Goal: Task Accomplishment & Management: Manage account settings

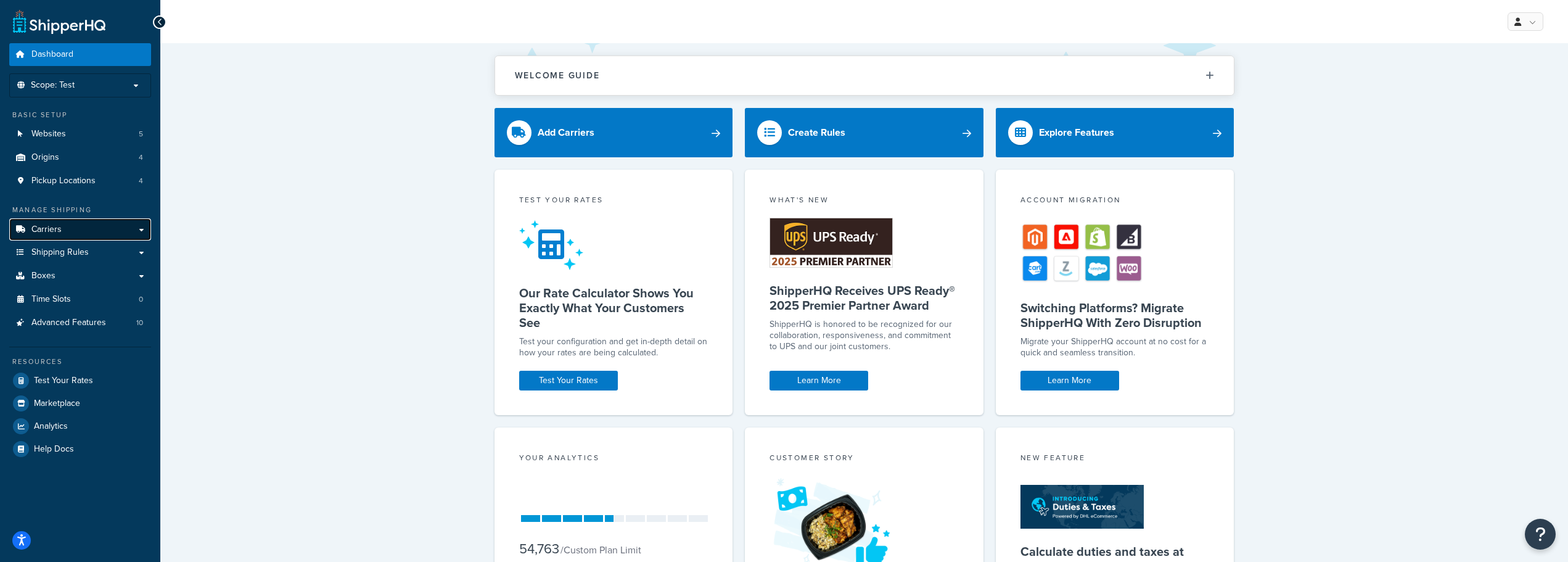
click at [80, 230] on link "Carriers" at bounding box center [80, 230] width 142 height 23
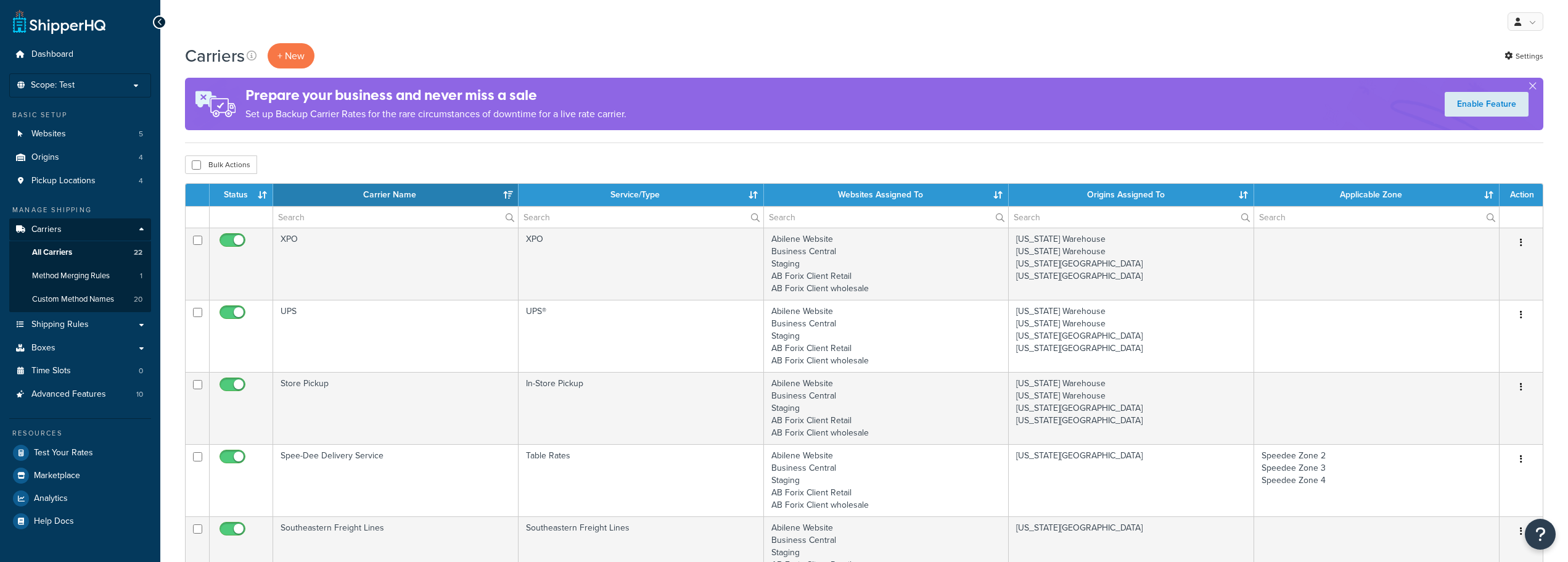
select select "15"
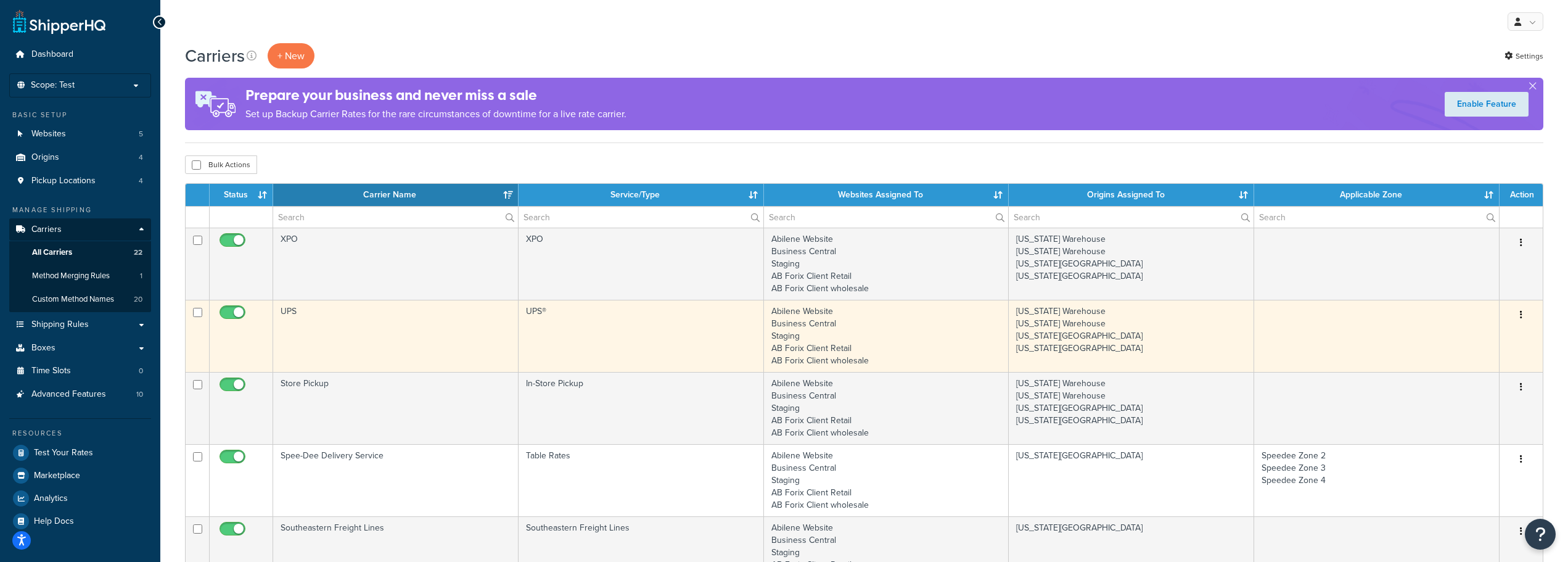
click at [291, 309] on td "UPS" at bounding box center [396, 336] width 245 height 72
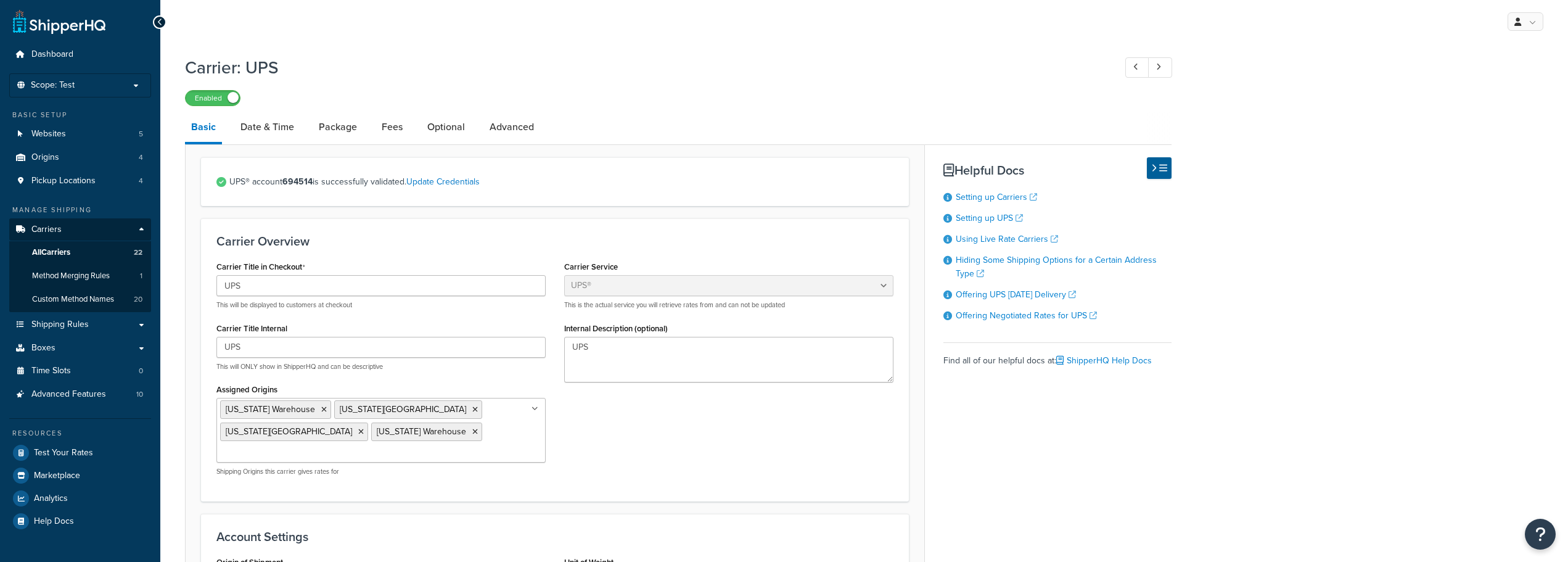
select select "ups"
click at [275, 128] on link "Date & Time" at bounding box center [267, 127] width 66 height 30
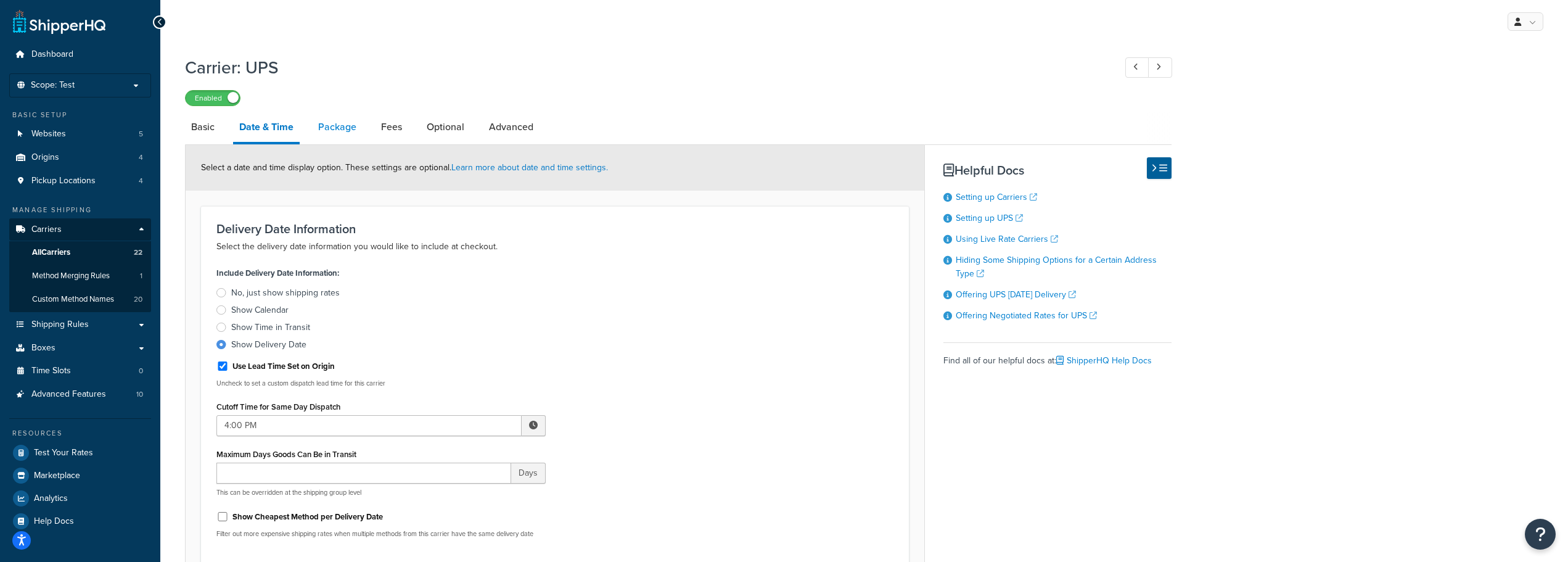
click at [345, 126] on link "Package" at bounding box center [337, 127] width 50 height 30
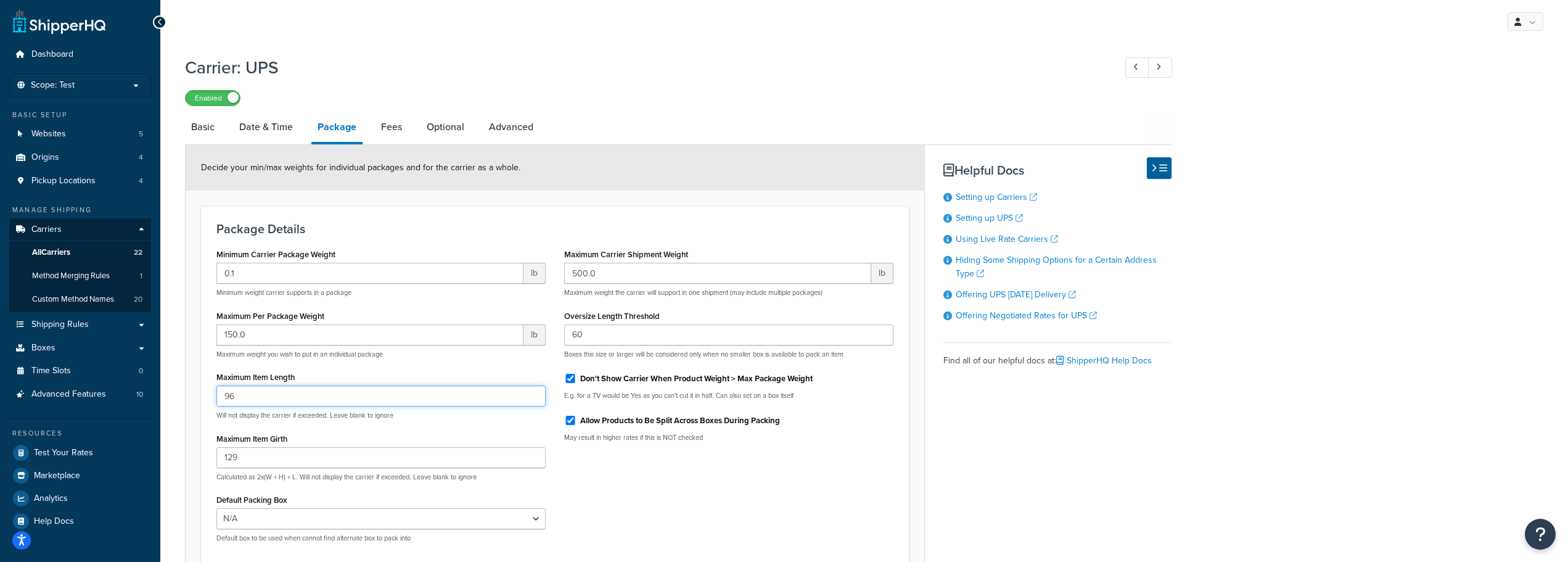
click at [237, 396] on input "96" at bounding box center [381, 396] width 330 height 21
type input "96.5"
click at [450, 236] on h3 "Package Details" at bounding box center [554, 229] width 677 height 13
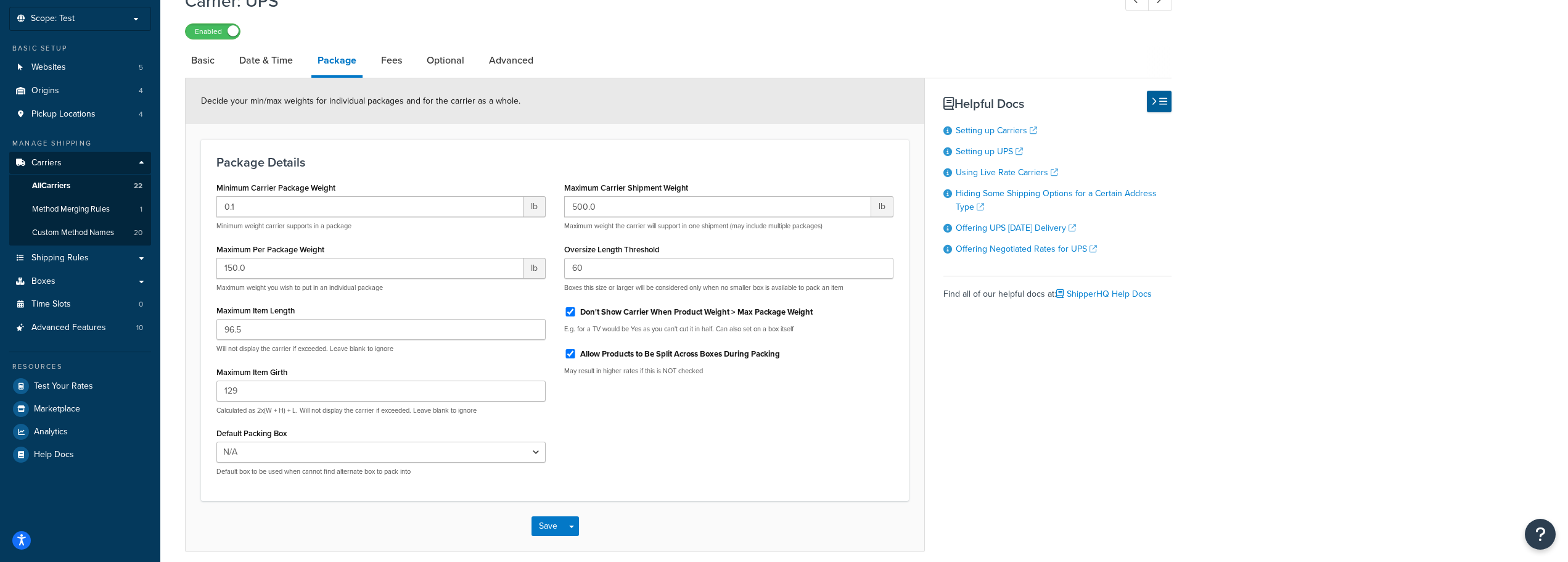
scroll to position [119, 0]
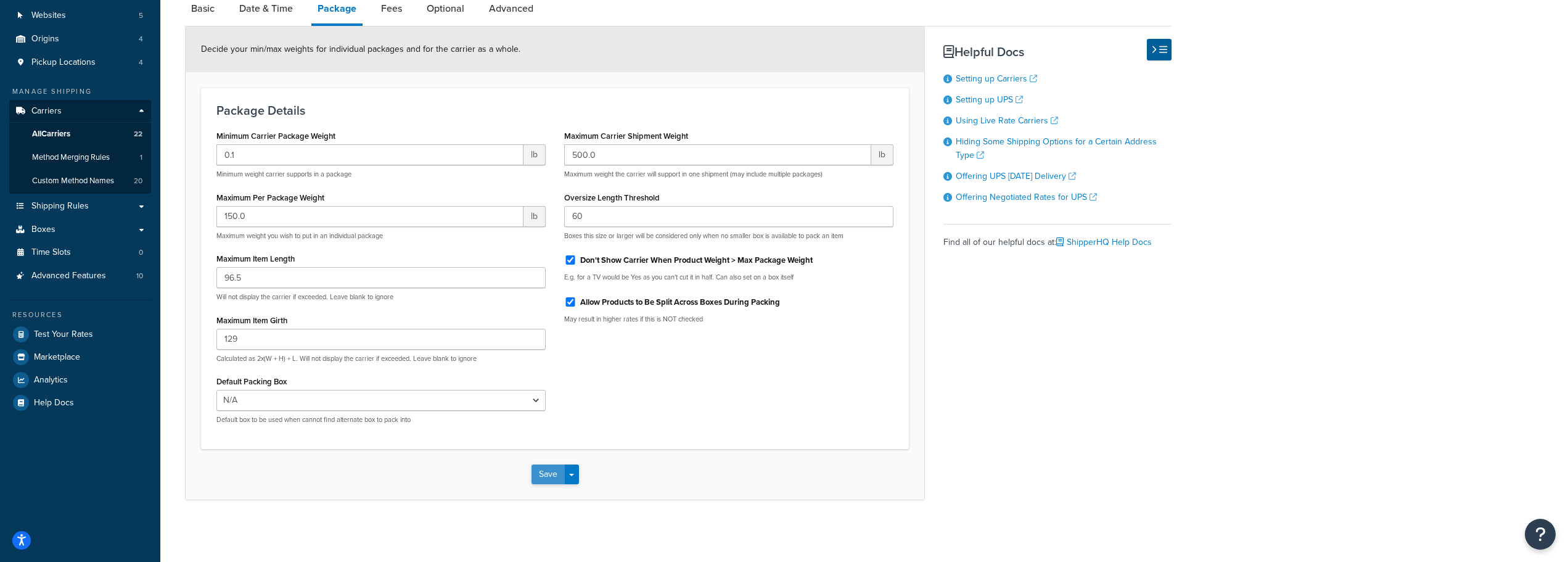
click at [542, 482] on button "Save" at bounding box center [548, 474] width 33 height 20
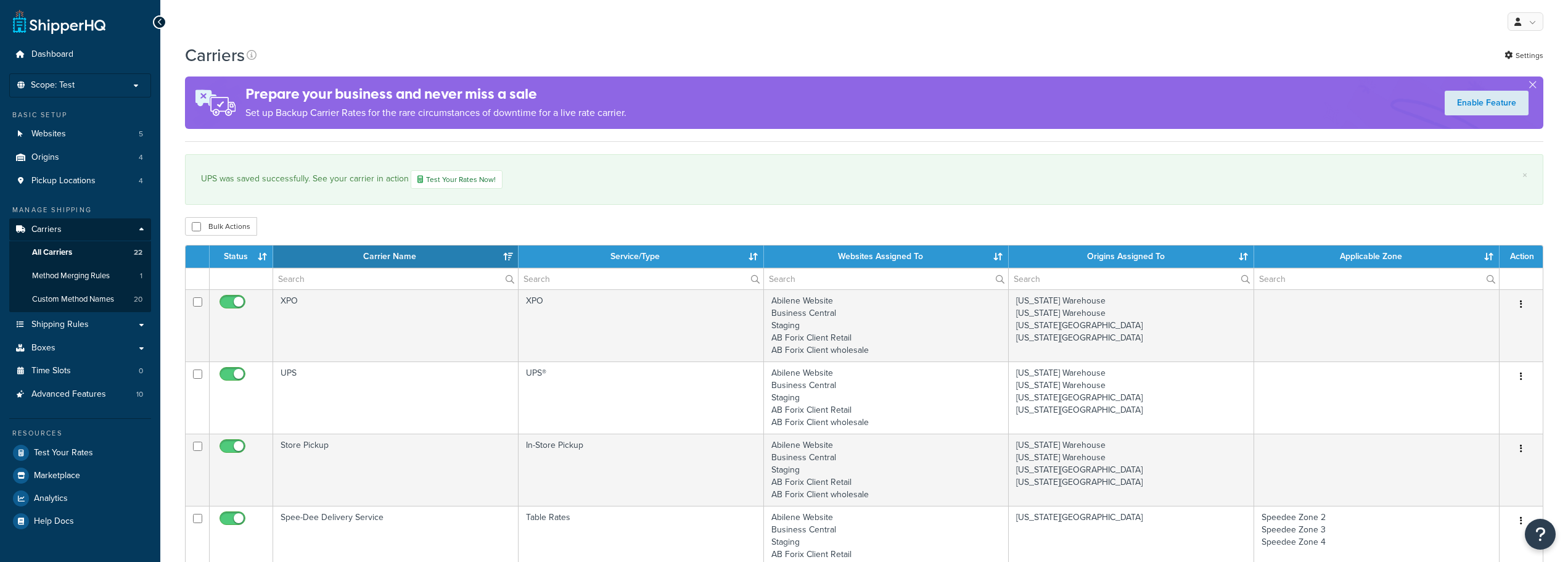
select select "15"
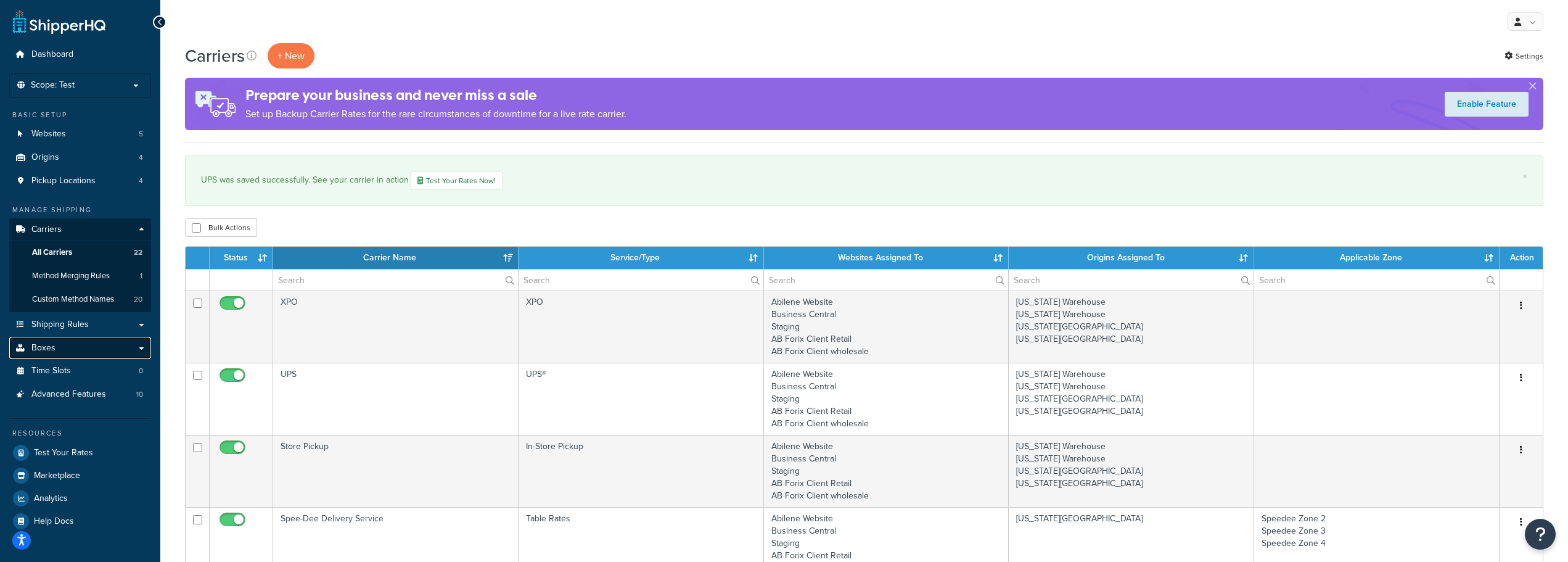
click at [38, 340] on link "Boxes" at bounding box center [80, 348] width 142 height 23
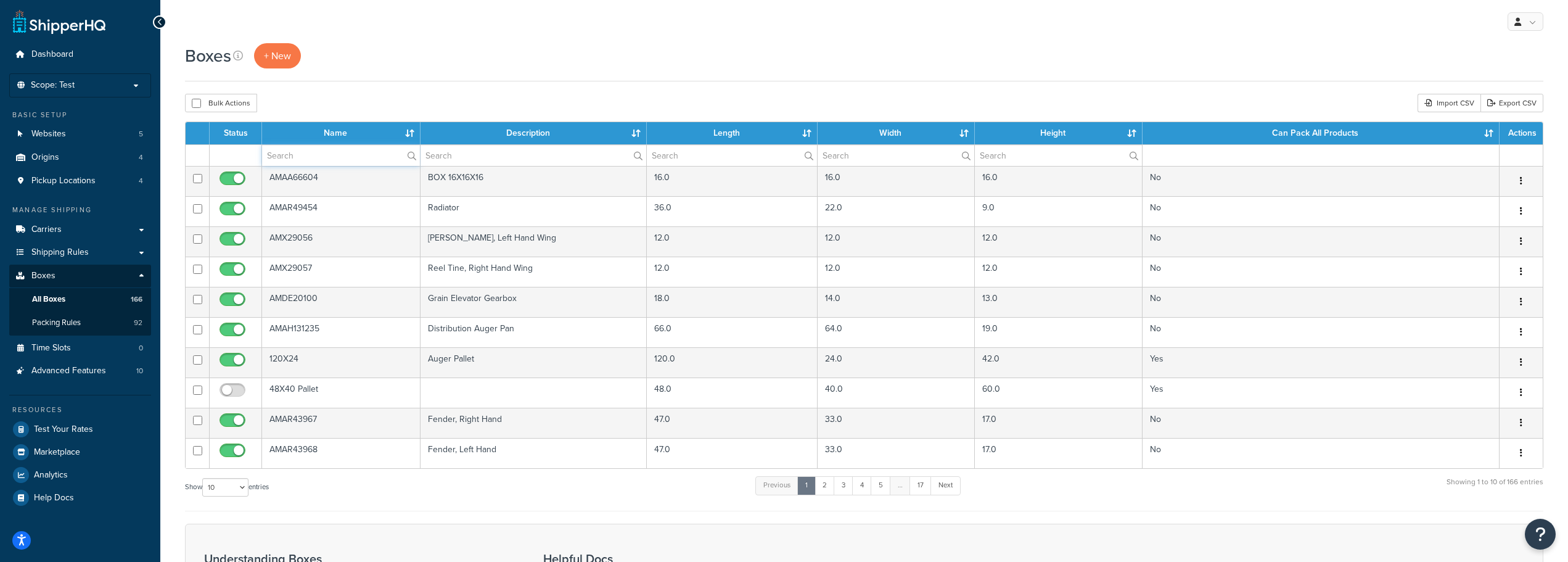
click at [329, 155] on input "text" at bounding box center [341, 156] width 158 height 21
click at [300, 155] on input "text" at bounding box center [341, 156] width 158 height 21
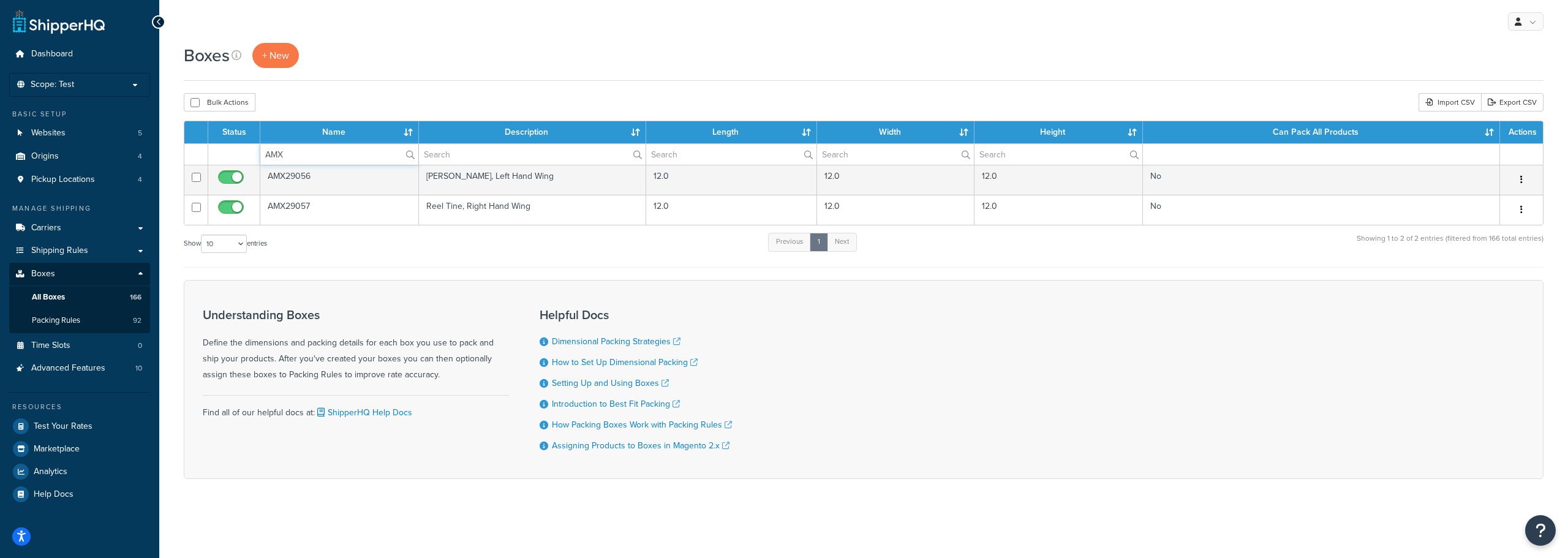
type input "AMX"
click at [314, 155] on input "AMX" at bounding box center [339, 155] width 158 height 21
click at [266, 56] on span "+ New" at bounding box center [275, 55] width 27 height 14
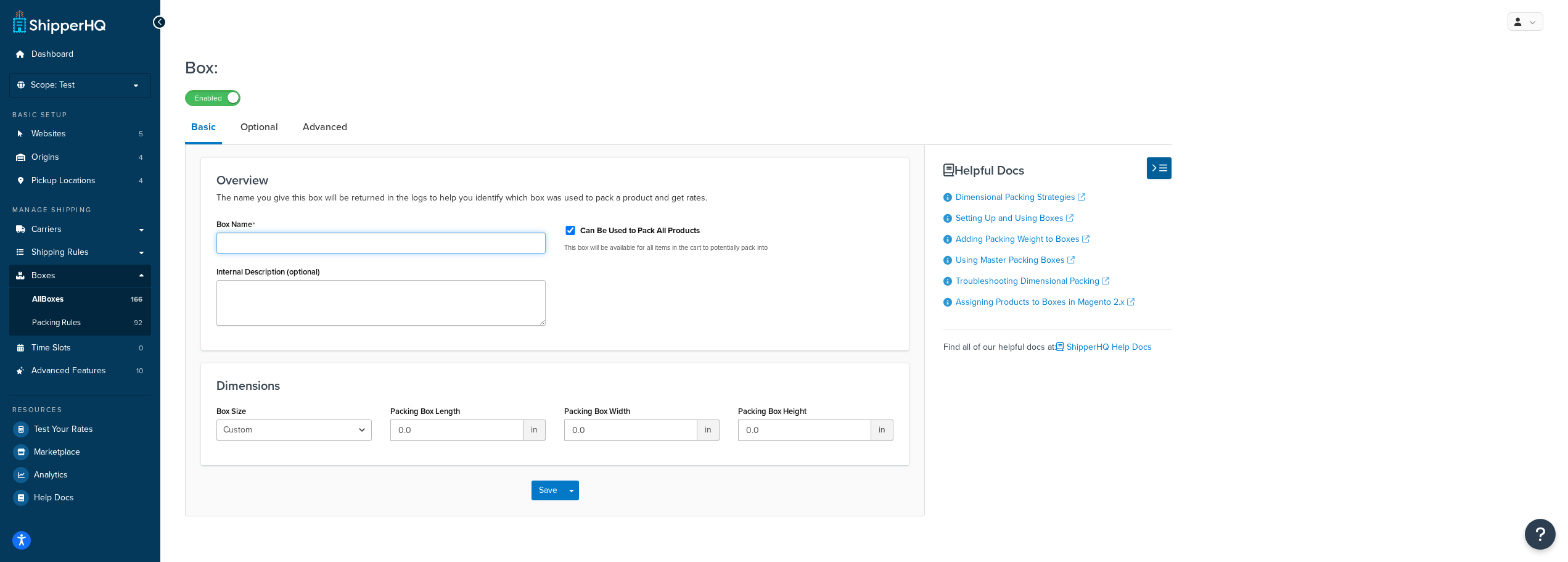
click at [302, 238] on input "Box Name" at bounding box center [381, 244] width 330 height 21
paste input "AMX27334"
type input "AMX27334"
click at [429, 430] on input "0.0" at bounding box center [457, 430] width 133 height 21
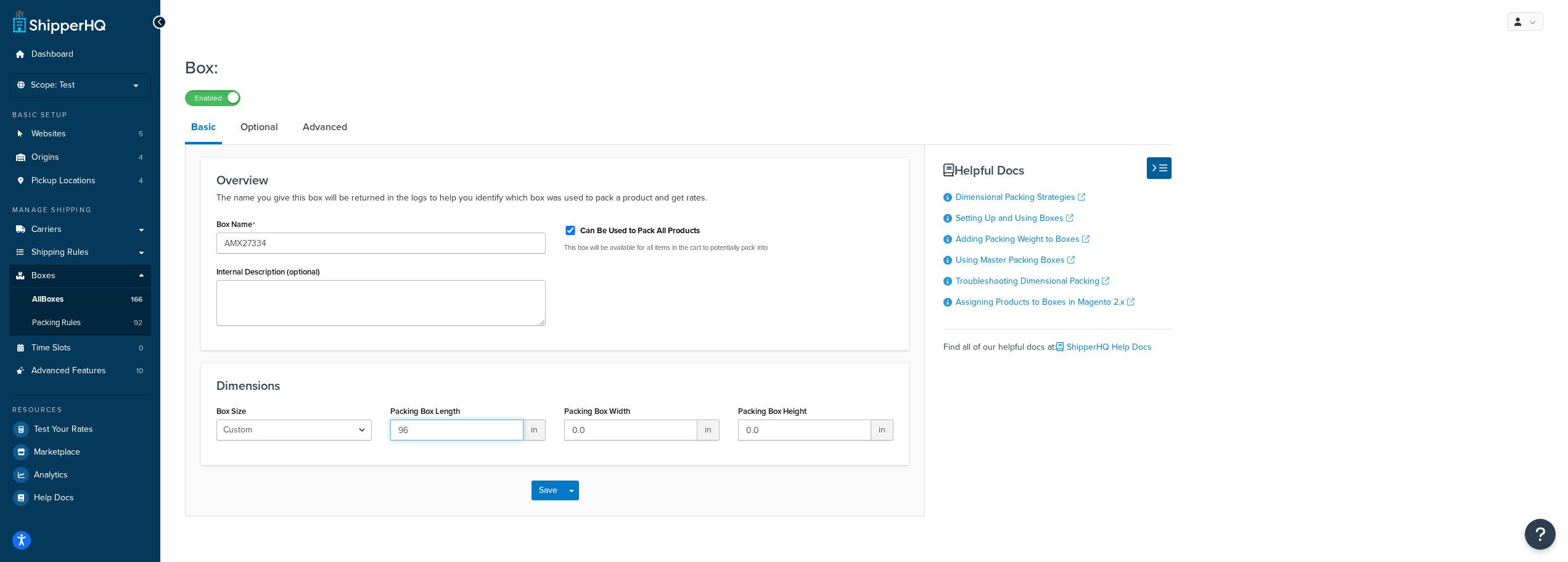
type input "96"
click at [623, 433] on input "0.0" at bounding box center [631, 430] width 133 height 21
click at [606, 435] on input "0.0" at bounding box center [631, 430] width 133 height 21
click at [607, 435] on input "0.0" at bounding box center [631, 430] width 133 height 21
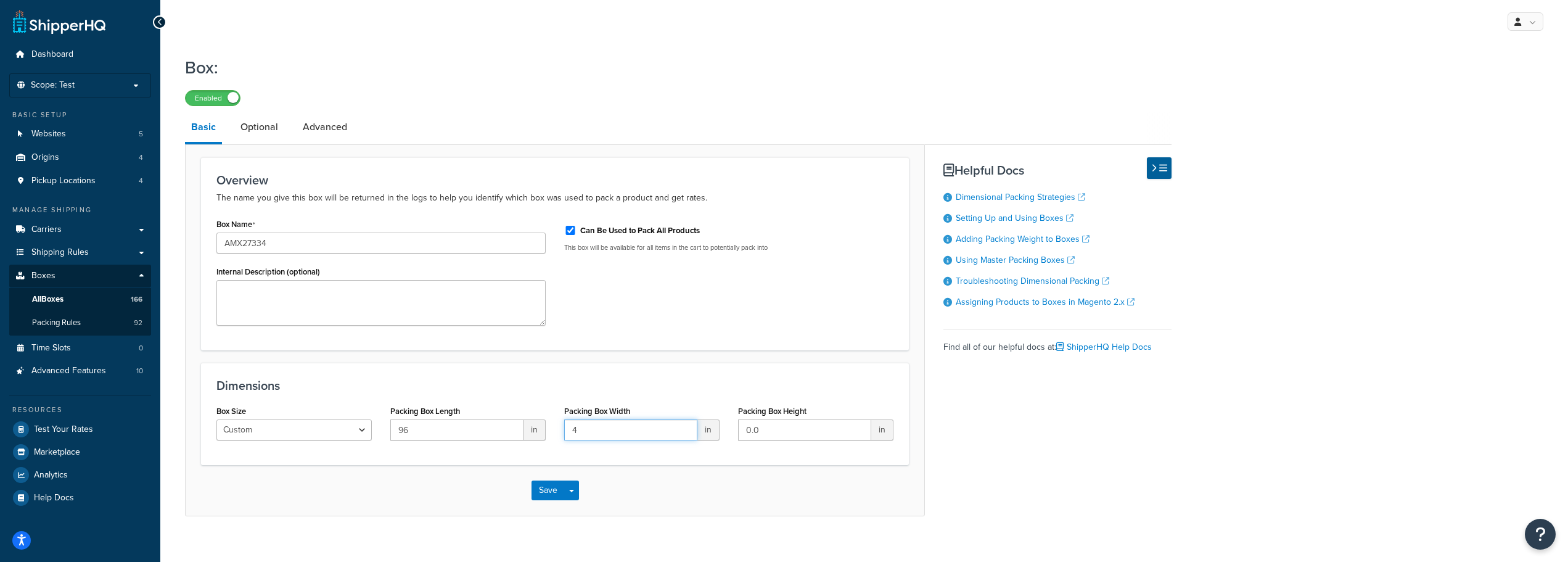
type input "4"
type input "6"
click at [546, 490] on button "Save" at bounding box center [548, 491] width 33 height 20
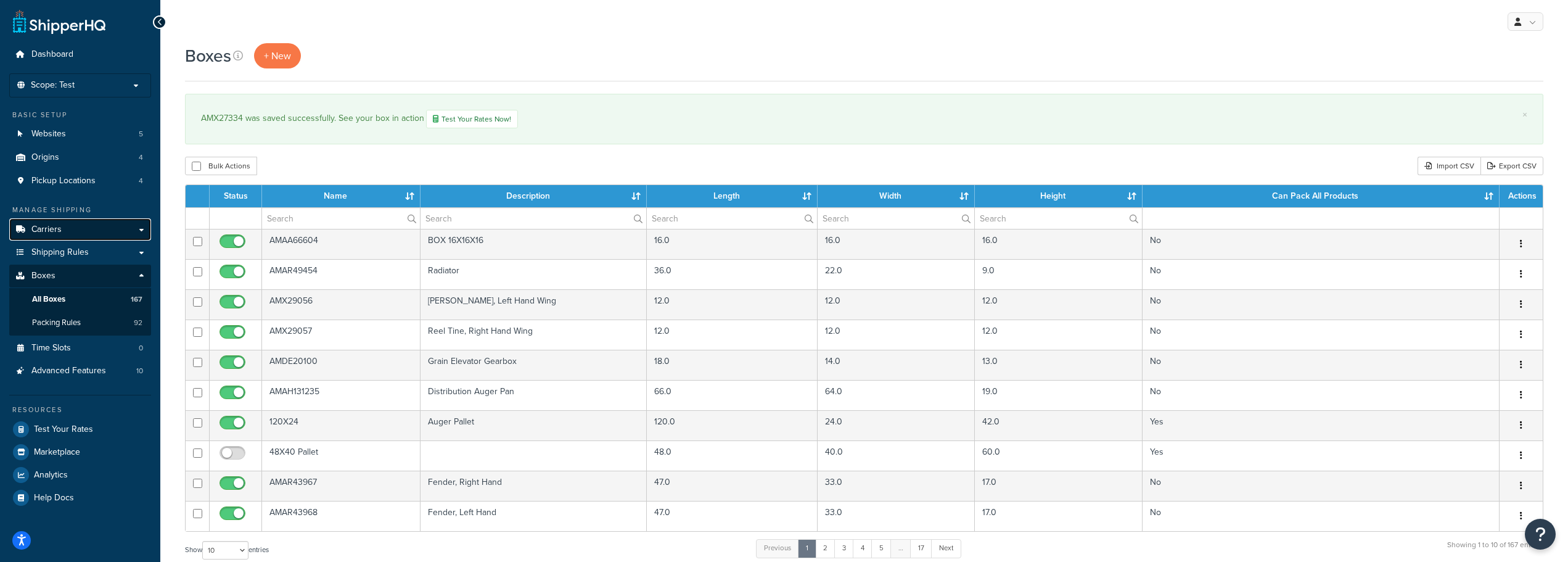
click at [70, 228] on link "Carriers" at bounding box center [80, 230] width 142 height 23
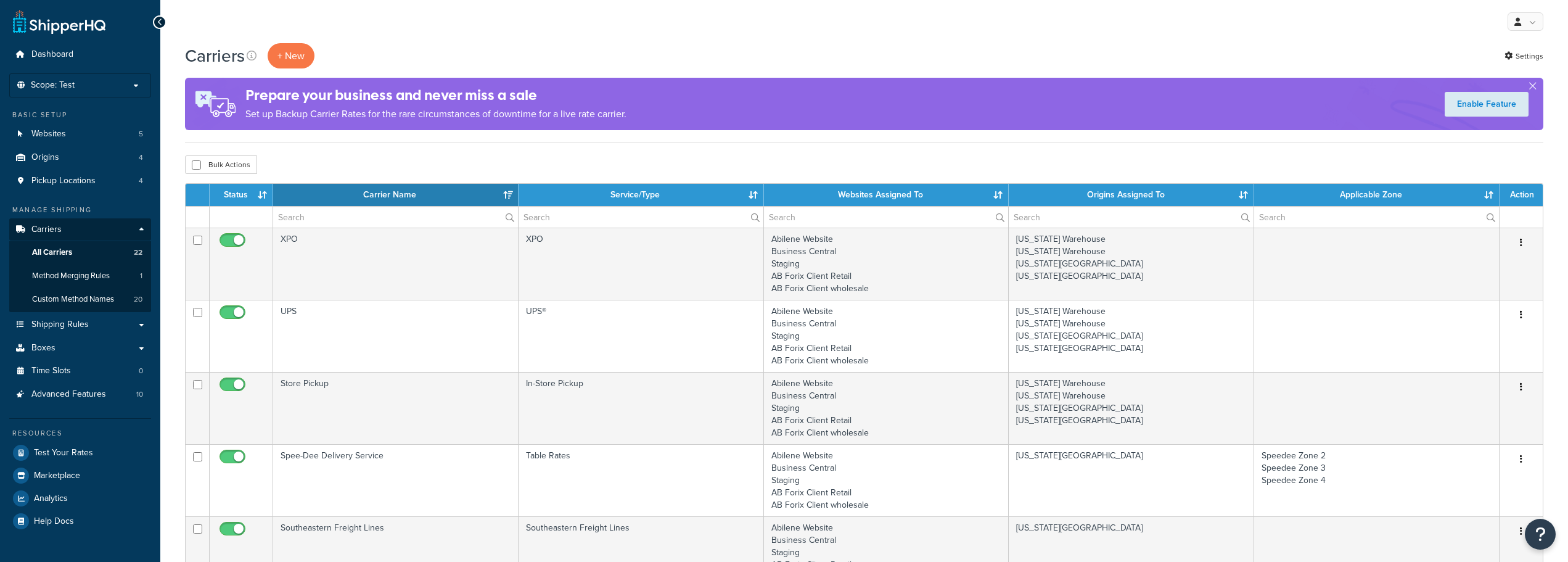
select select "15"
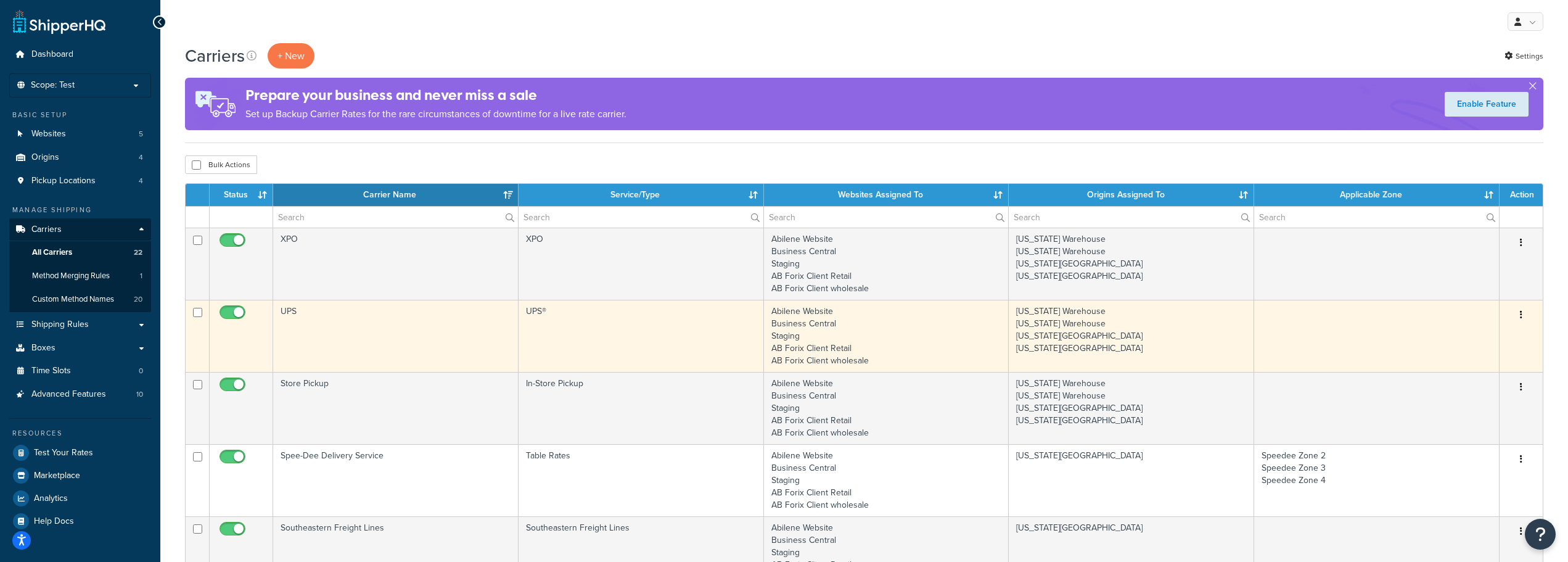
click at [298, 308] on td "UPS" at bounding box center [396, 336] width 245 height 72
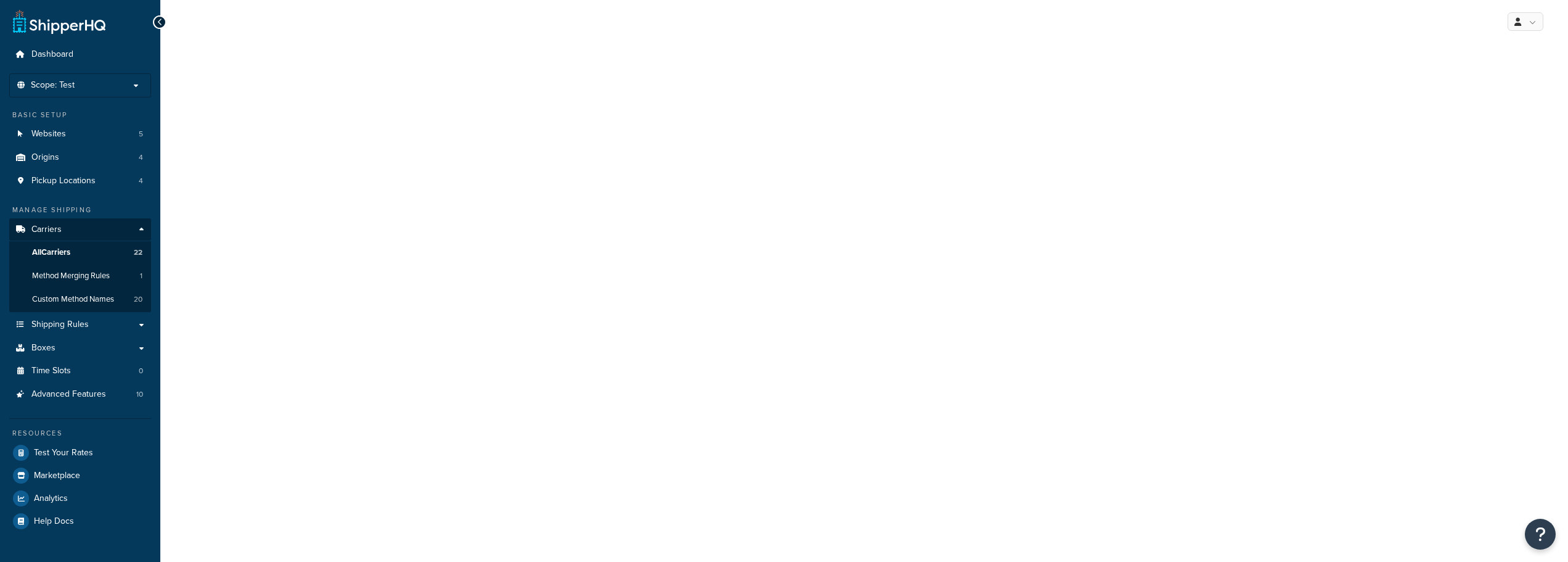
select select "ups"
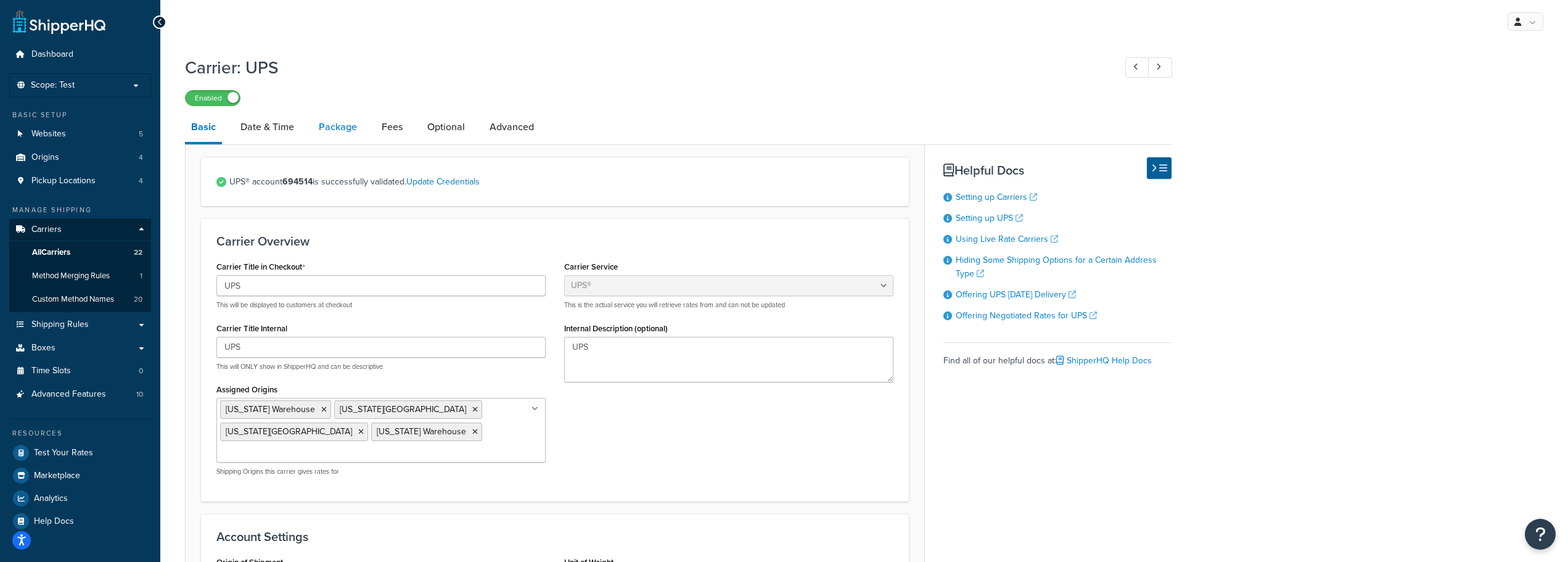
click at [341, 122] on link "Package" at bounding box center [338, 127] width 50 height 30
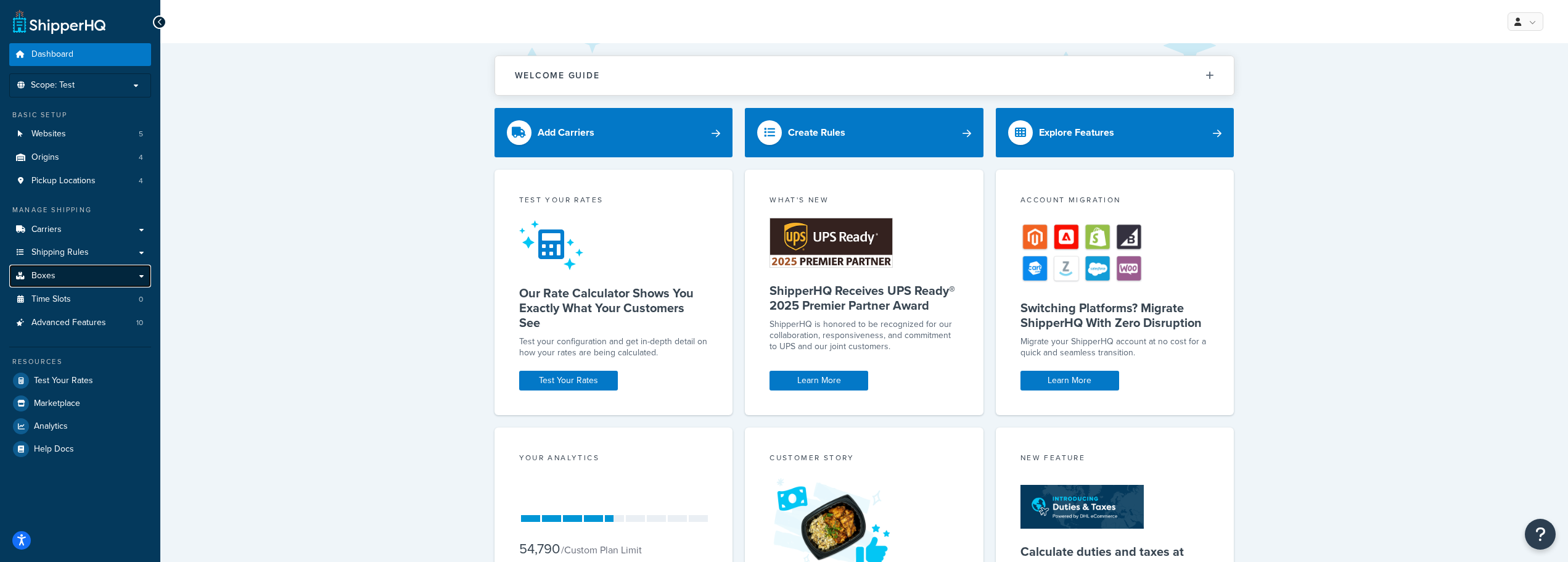
click at [34, 271] on span "Boxes" at bounding box center [43, 276] width 24 height 11
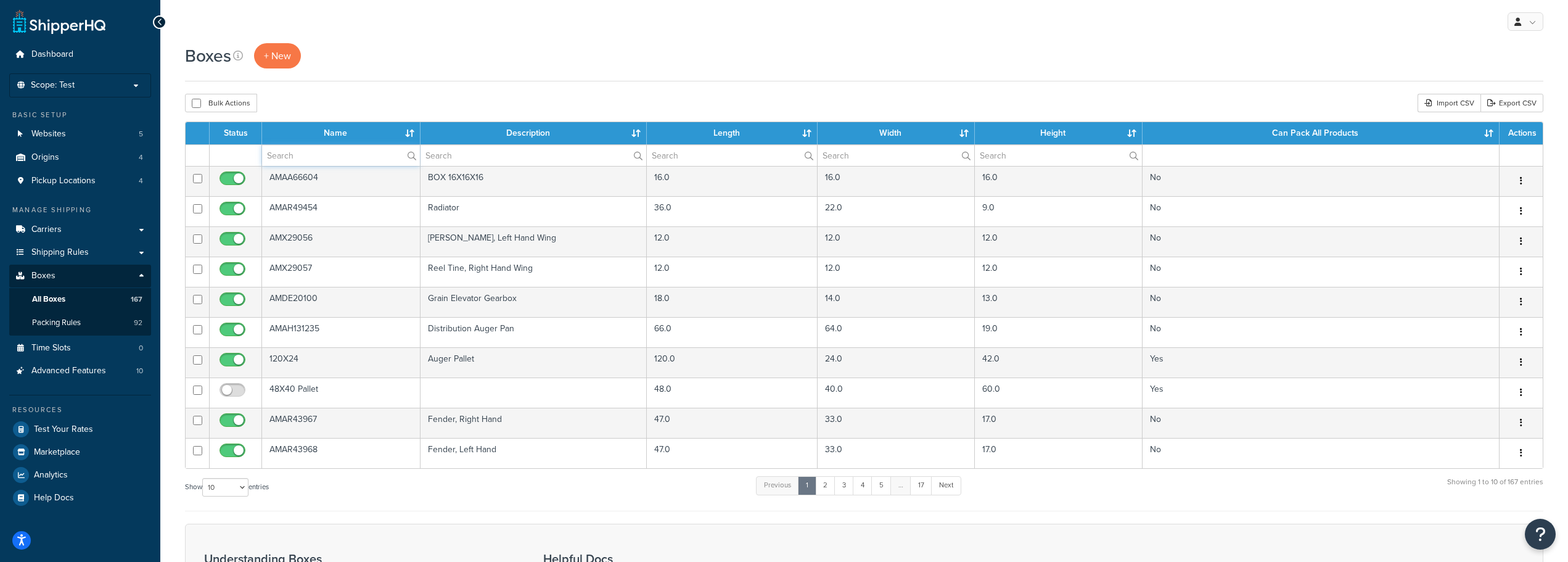
click at [323, 156] on input "text" at bounding box center [341, 156] width 158 height 21
click at [270, 59] on span "+ New" at bounding box center [277, 55] width 27 height 14
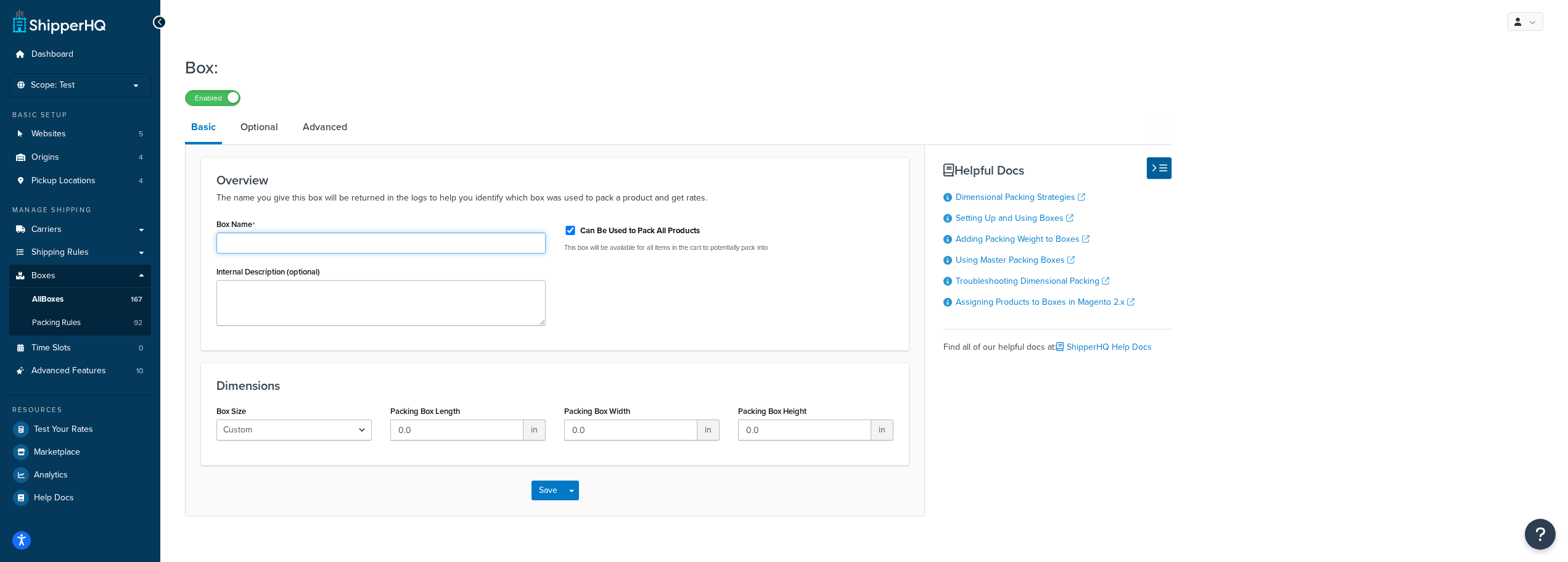
click at [259, 243] on input "Box Name" at bounding box center [381, 244] width 330 height 21
type input "76X5X5"
click at [367, 292] on textarea "Internal Description (optional)" at bounding box center [381, 303] width 330 height 46
type textarea "s"
type textarea "Sickle Box"
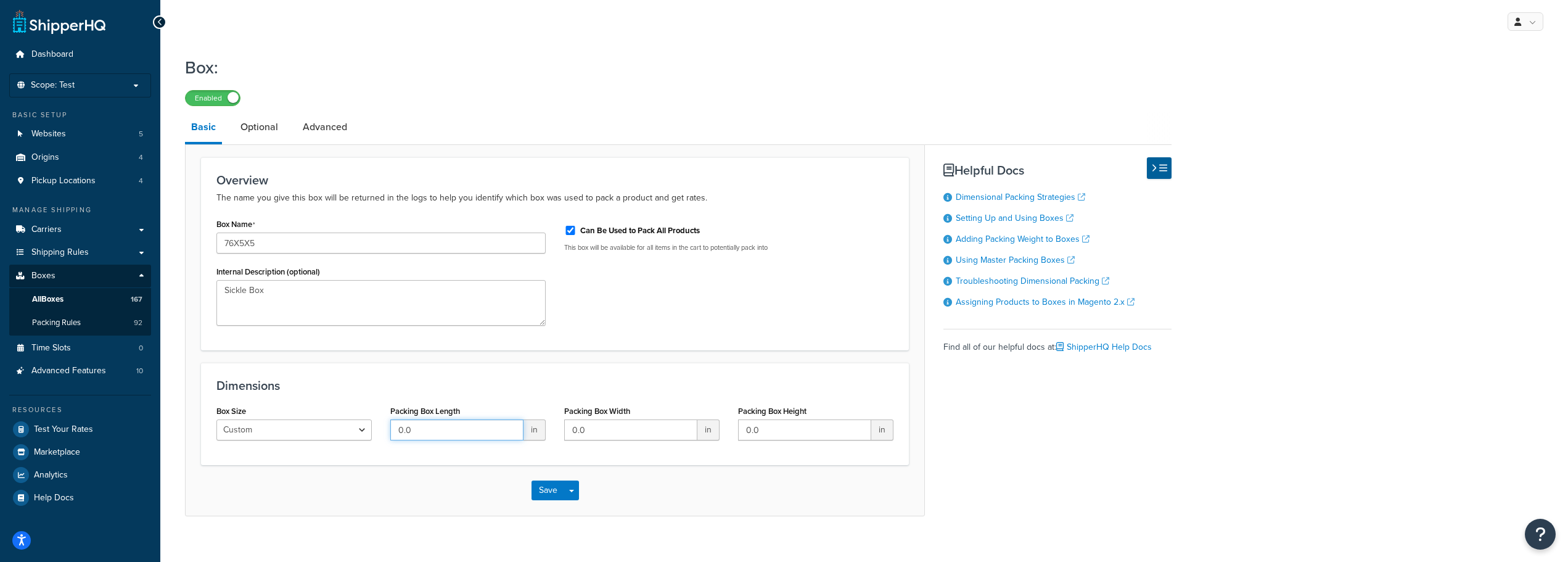
click at [418, 429] on input "0.0" at bounding box center [457, 430] width 133 height 21
click at [416, 433] on input "0.0" at bounding box center [457, 430] width 133 height 21
type input "76"
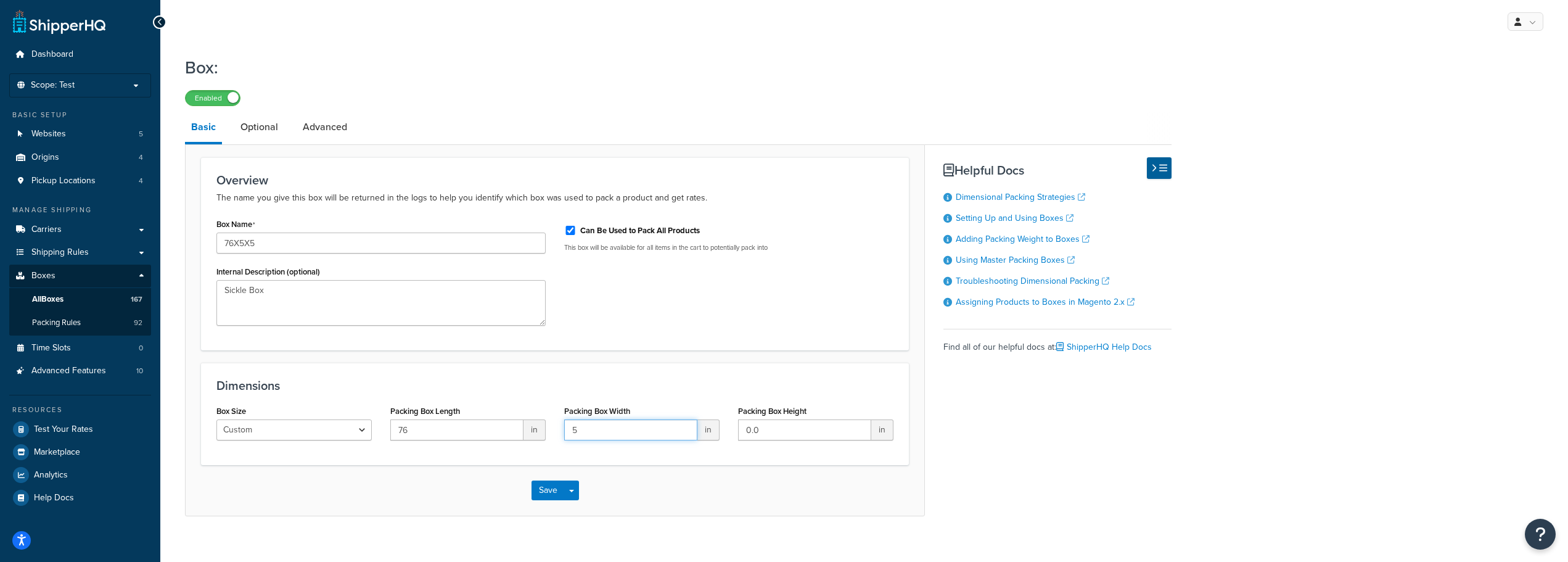
type input "5"
click at [535, 490] on button "Save" at bounding box center [548, 491] width 33 height 20
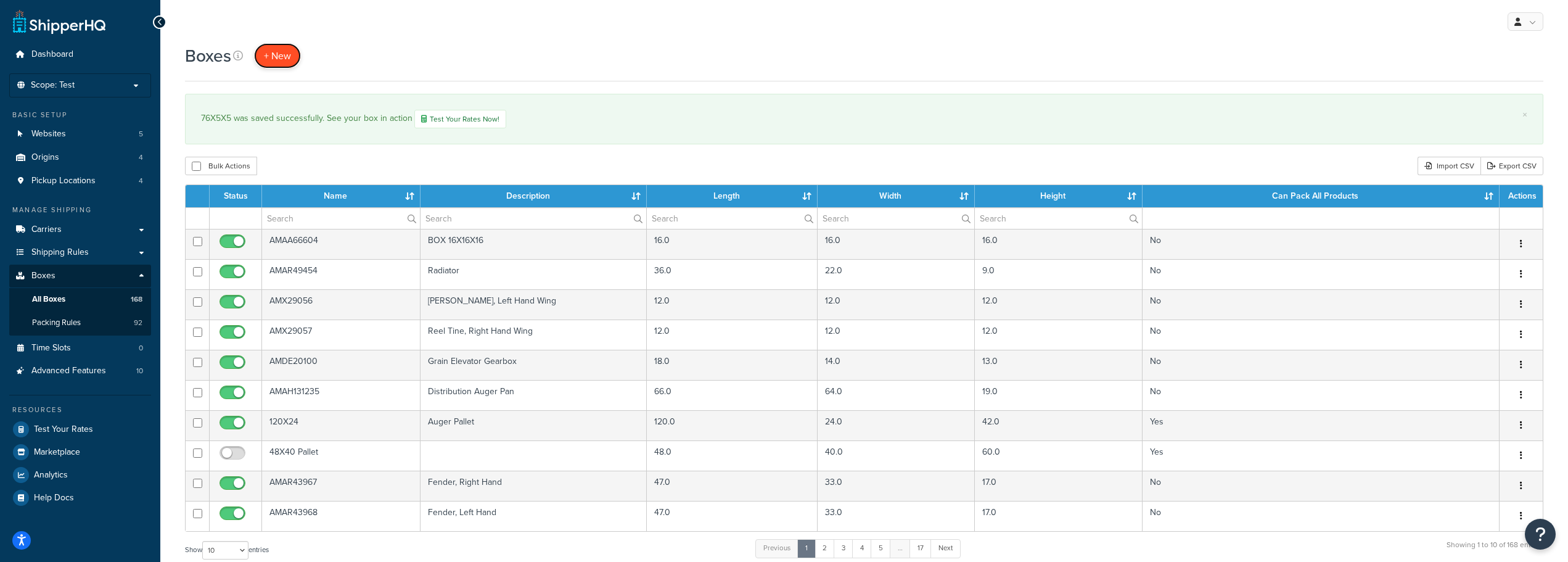
drag, startPoint x: 278, startPoint y: 60, endPoint x: 284, endPoint y: 64, distance: 7.2
click at [278, 60] on span "+ New" at bounding box center [277, 55] width 27 height 14
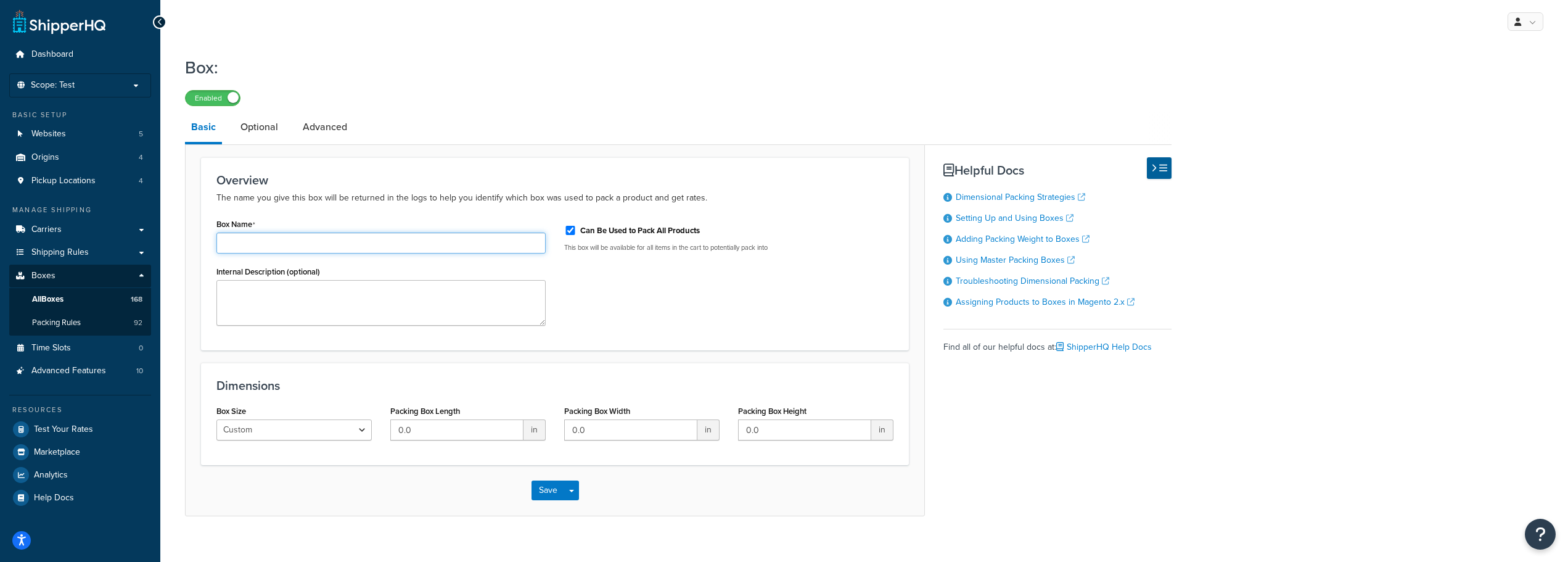
click at [318, 248] on input "Box Name" at bounding box center [381, 244] width 330 height 21
type input "90x5x5"
click at [314, 298] on textarea "Internal Description (optional)" at bounding box center [381, 303] width 330 height 46
type textarea "Sickle Box"
click at [416, 437] on input "0.0" at bounding box center [457, 430] width 133 height 21
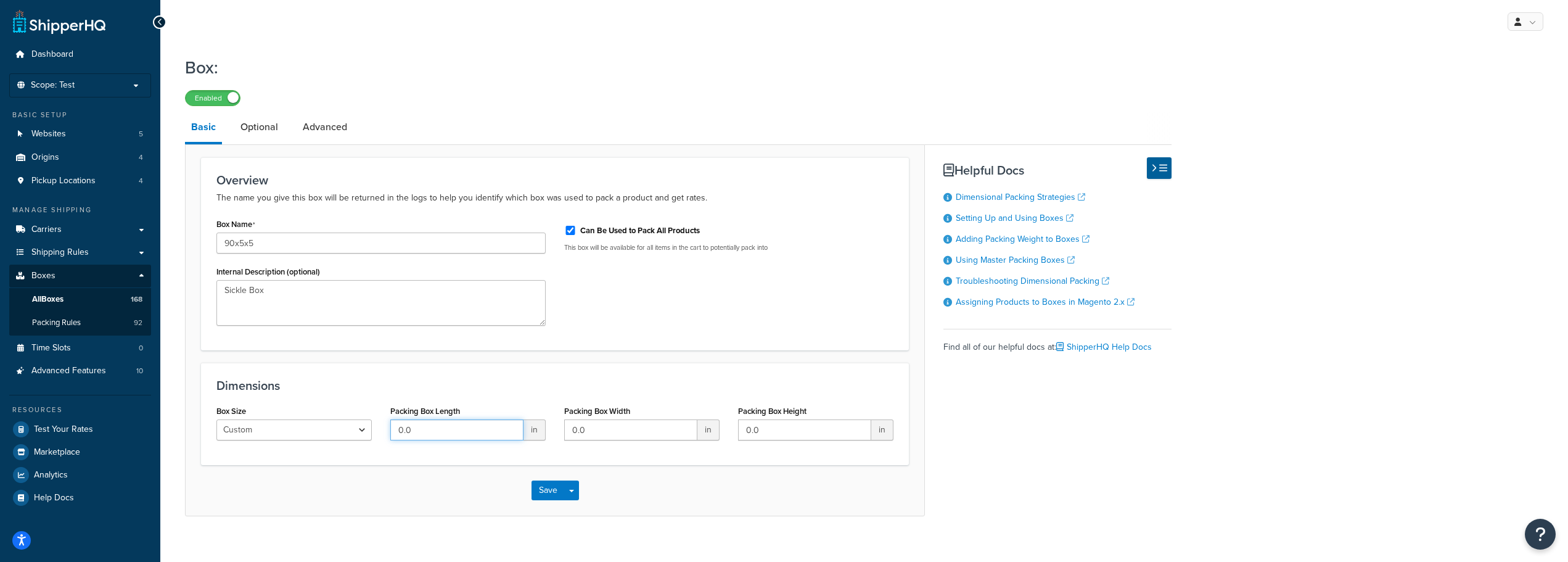
click at [416, 437] on input "0.0" at bounding box center [457, 430] width 133 height 21
type input "90"
type input "5"
click at [555, 495] on button "Save" at bounding box center [548, 491] width 33 height 20
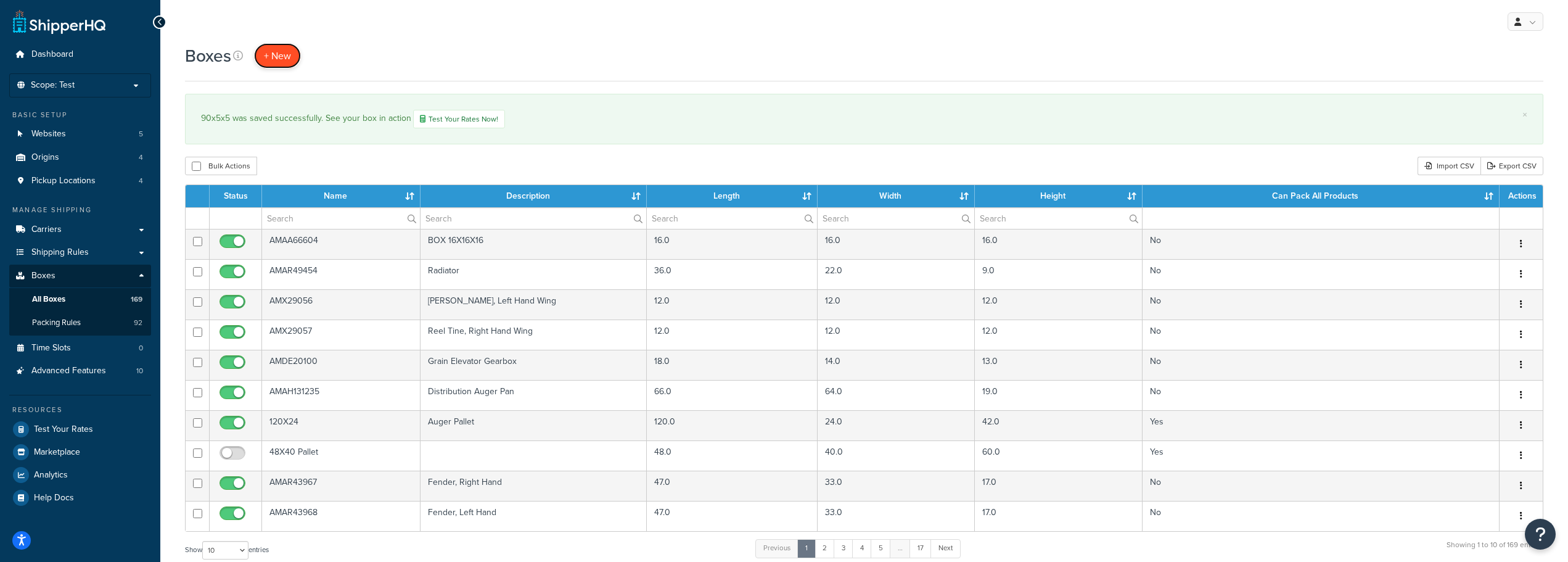
click at [283, 62] on span "+ New" at bounding box center [277, 55] width 27 height 14
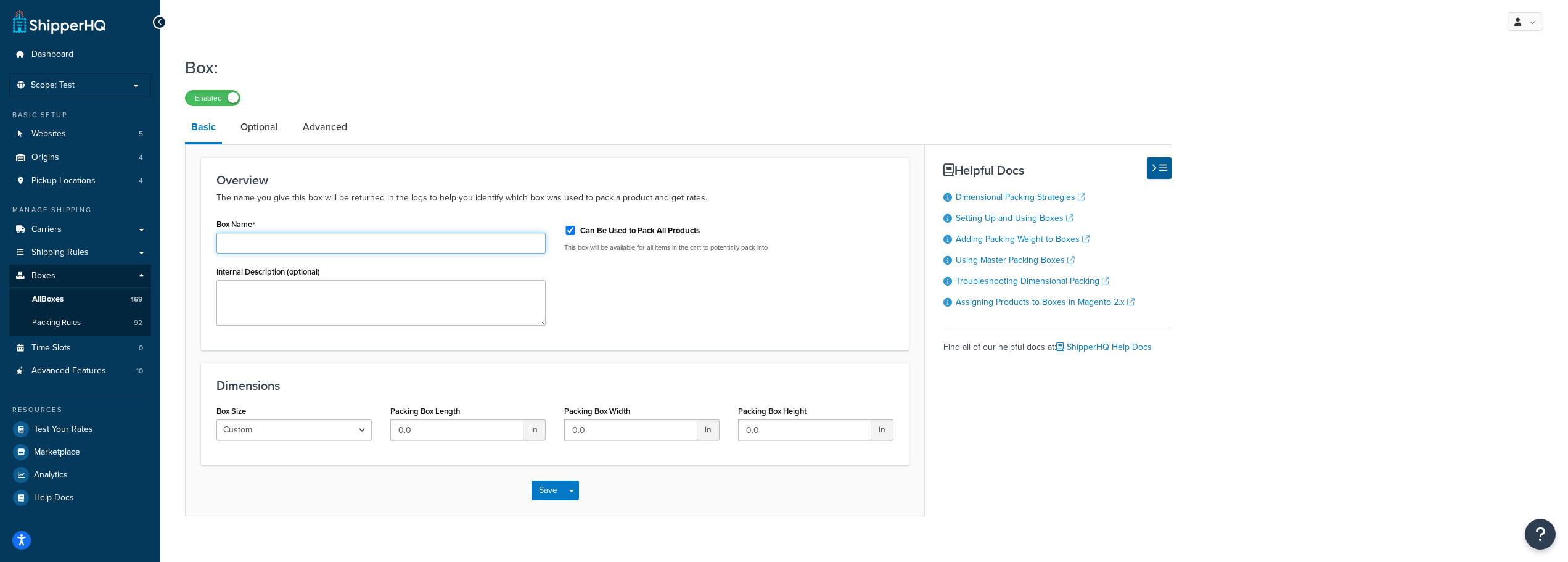
drag, startPoint x: 275, startPoint y: 246, endPoint x: 280, endPoint y: 243, distance: 5.8
click at [275, 246] on input "Box Name" at bounding box center [381, 244] width 330 height 21
click at [231, 241] on input "90x6x5" at bounding box center [381, 244] width 330 height 21
type input "90.5x6x5"
click at [250, 291] on textarea "Internal Description (optional)" at bounding box center [381, 303] width 330 height 46
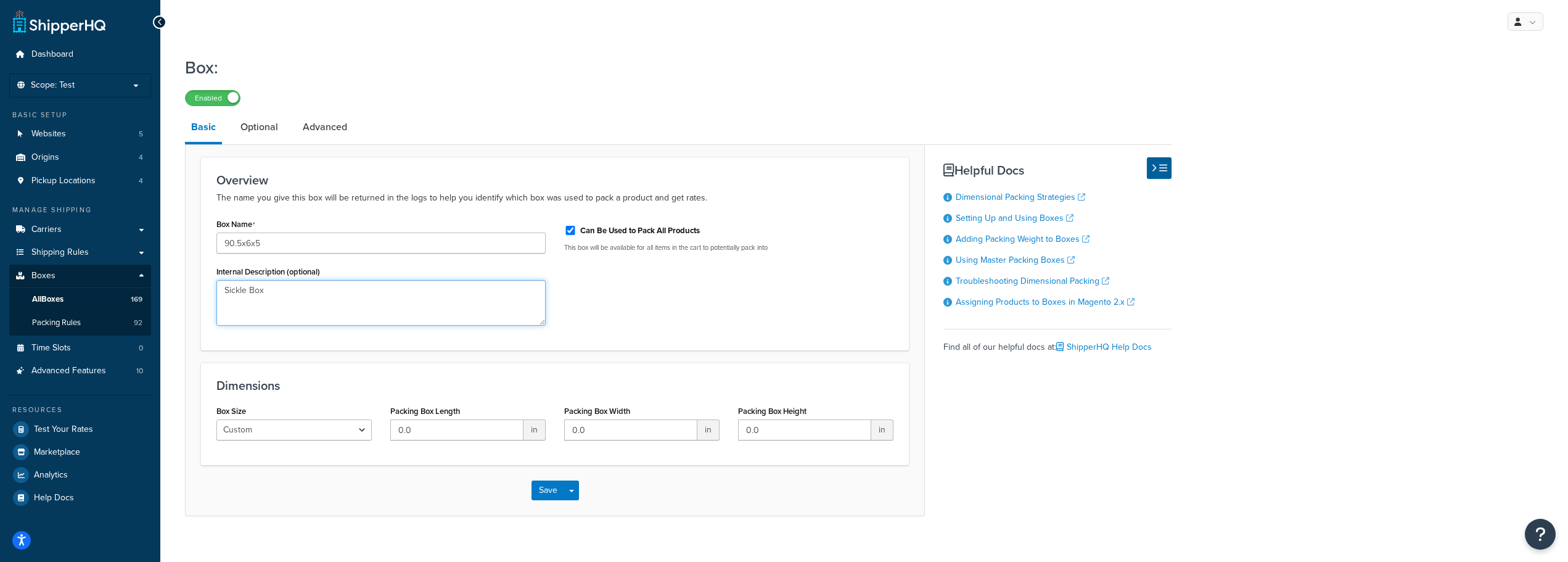
type textarea "Sickle Box"
click at [410, 431] on input "0.0" at bounding box center [457, 430] width 133 height 21
drag, startPoint x: 410, startPoint y: 431, endPoint x: 416, endPoint y: 411, distance: 20.9
click at [410, 430] on input "0.0" at bounding box center [457, 430] width 133 height 21
type input "90.5"
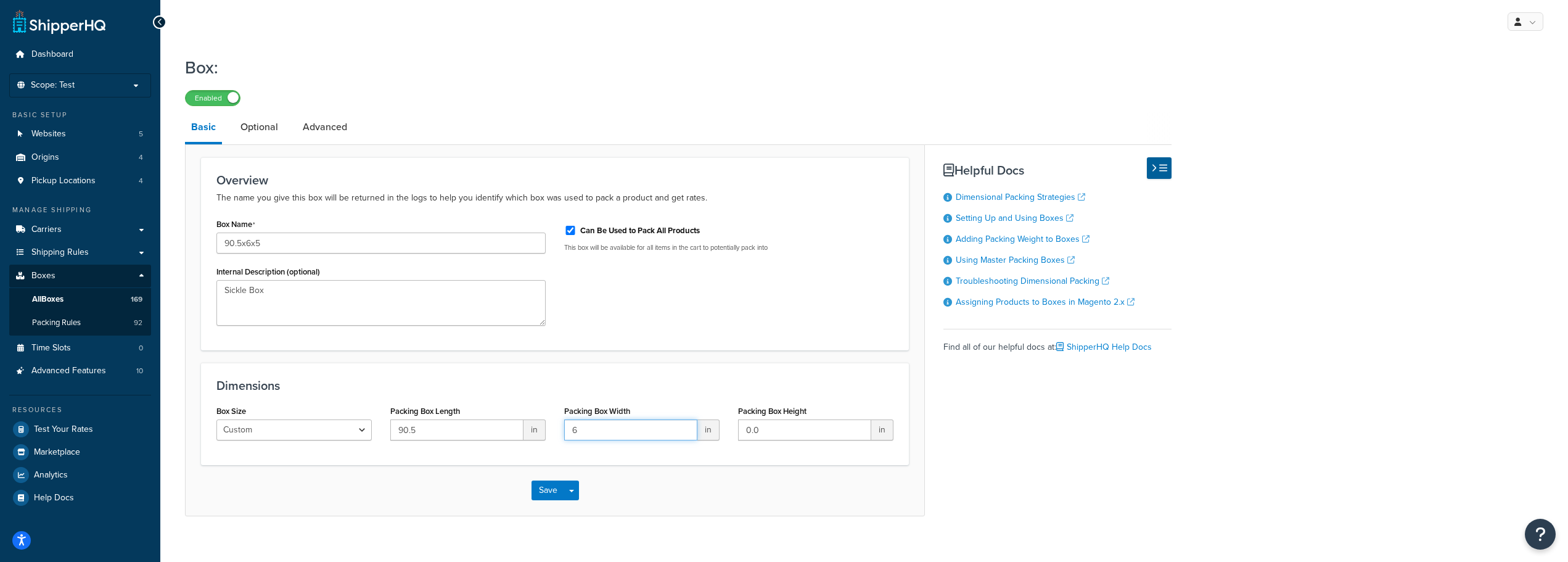
type input "6"
type input "5"
click at [542, 499] on button "Save" at bounding box center [548, 491] width 33 height 20
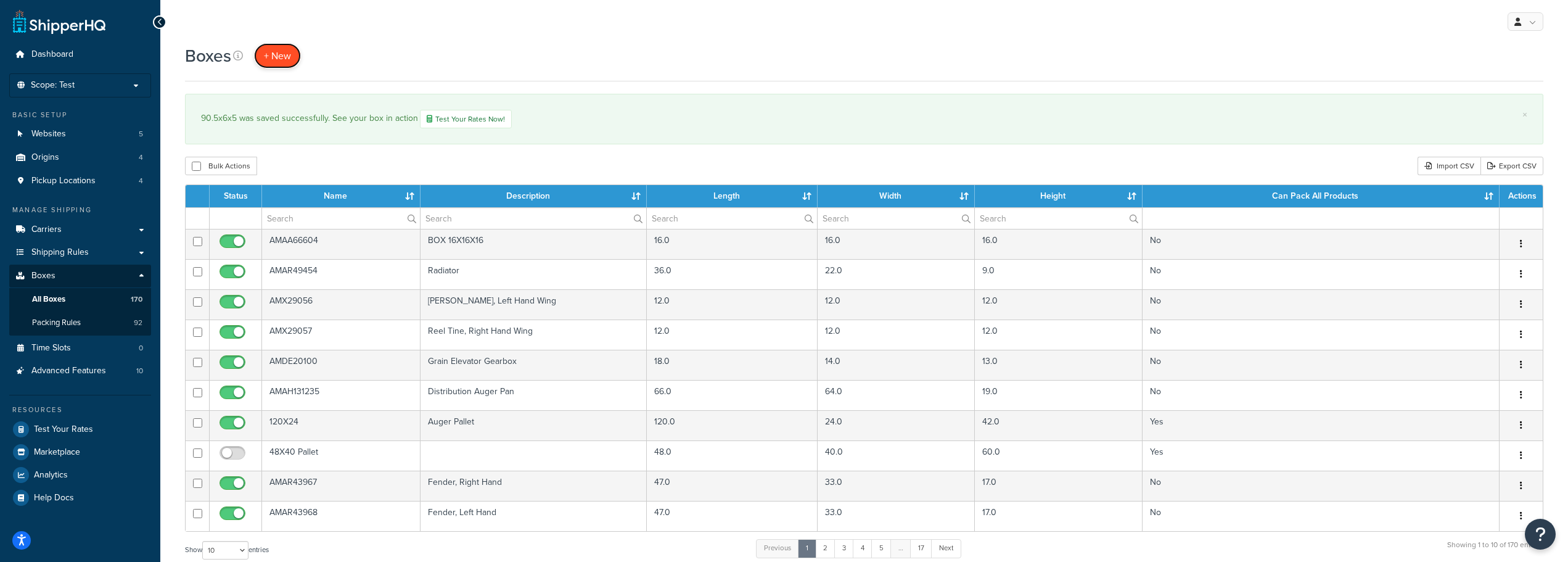
click at [286, 57] on span "+ New" at bounding box center [277, 55] width 27 height 14
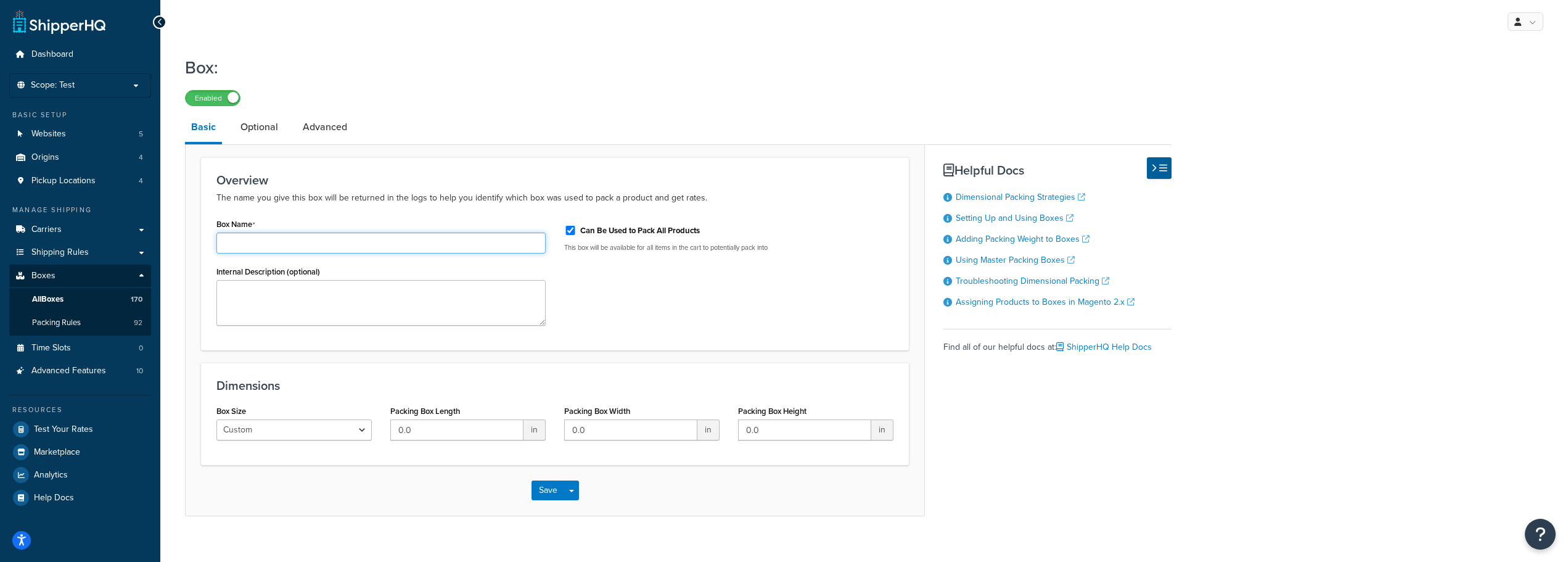
click at [277, 252] on input "Box Name" at bounding box center [381, 244] width 330 height 21
type input "92.5x6x3"
type textarea "Sickle Box"
click at [447, 442] on div "Packing Box Length 0.0 in" at bounding box center [468, 426] width 174 height 48
click at [442, 434] on input "0.0" at bounding box center [457, 430] width 133 height 21
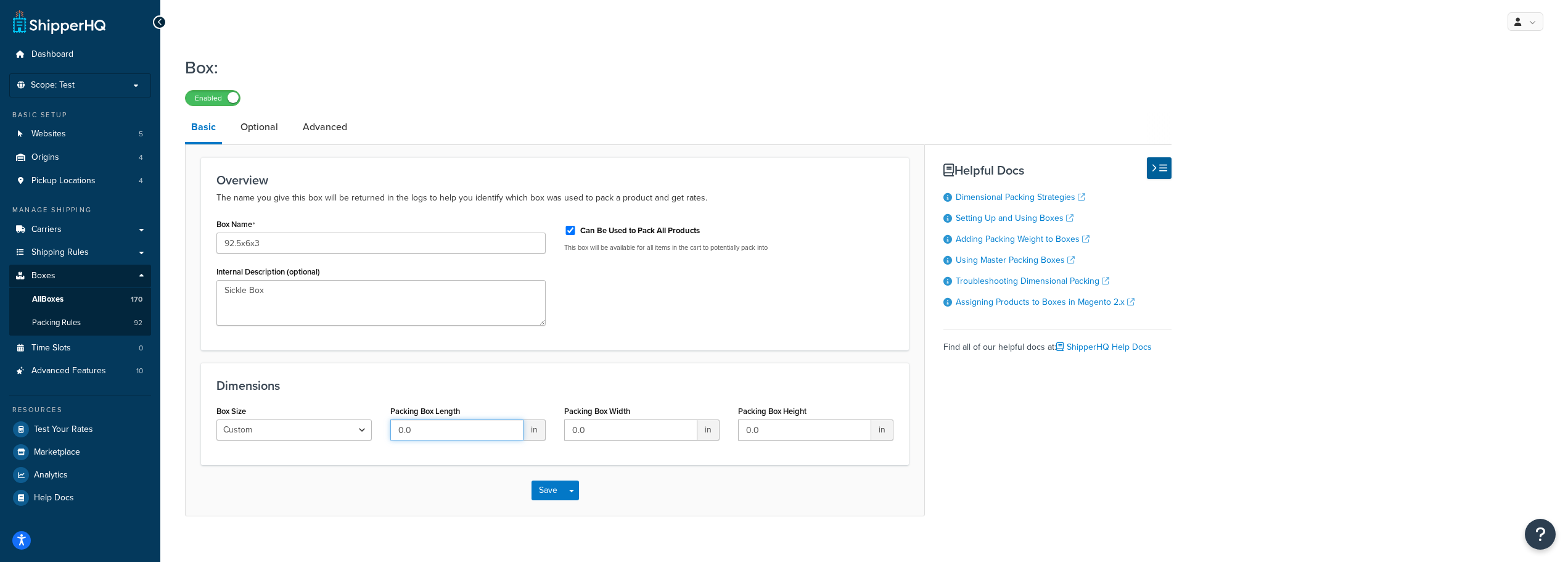
click at [443, 434] on input "0.0" at bounding box center [457, 430] width 133 height 21
type input "92.5"
type input "6"
type input "3"
click at [587, 423] on input "6" at bounding box center [631, 430] width 133 height 21
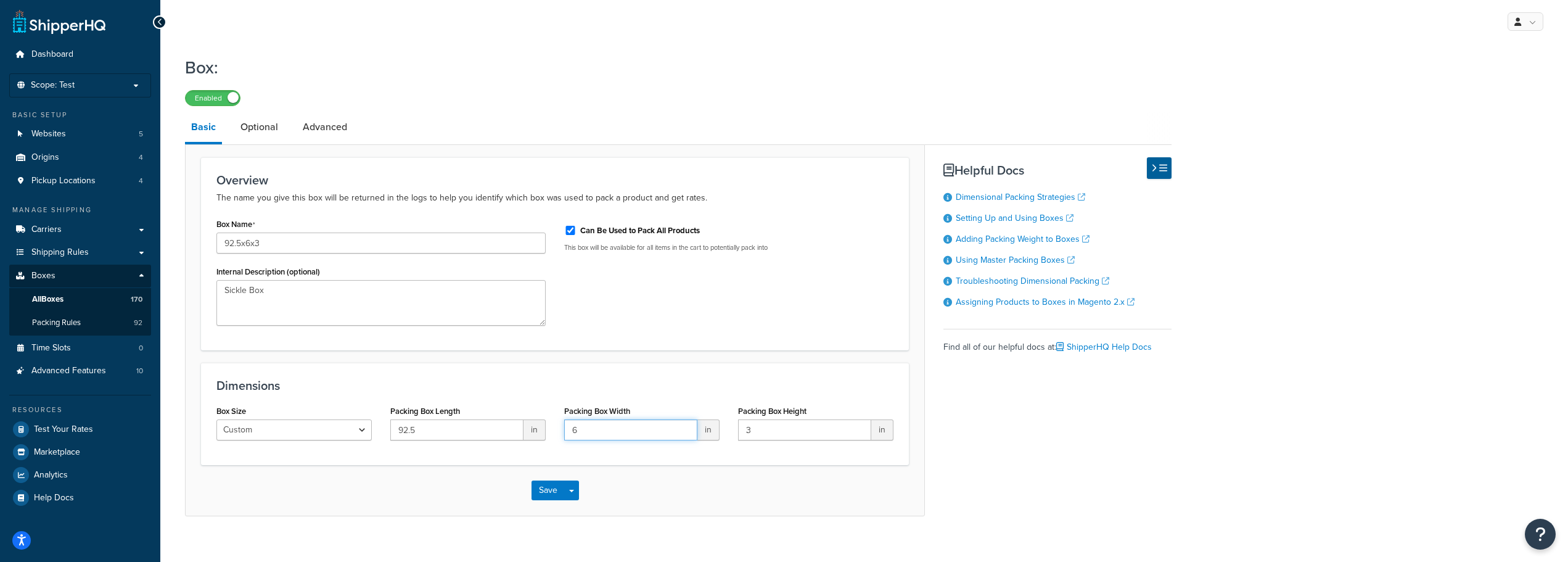
click at [587, 423] on input "6" at bounding box center [631, 430] width 133 height 21
type input "3"
type input "6"
click at [555, 492] on button "Save" at bounding box center [548, 491] width 33 height 20
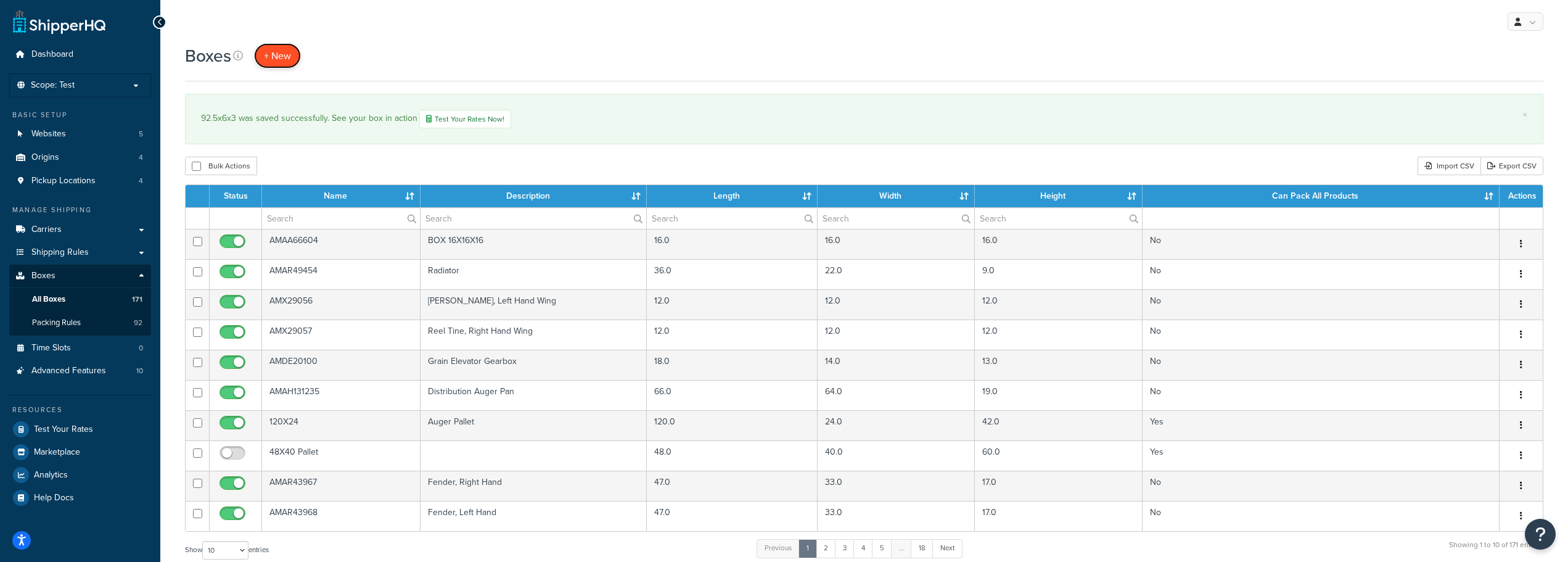
click at [285, 57] on span "+ New" at bounding box center [277, 55] width 27 height 14
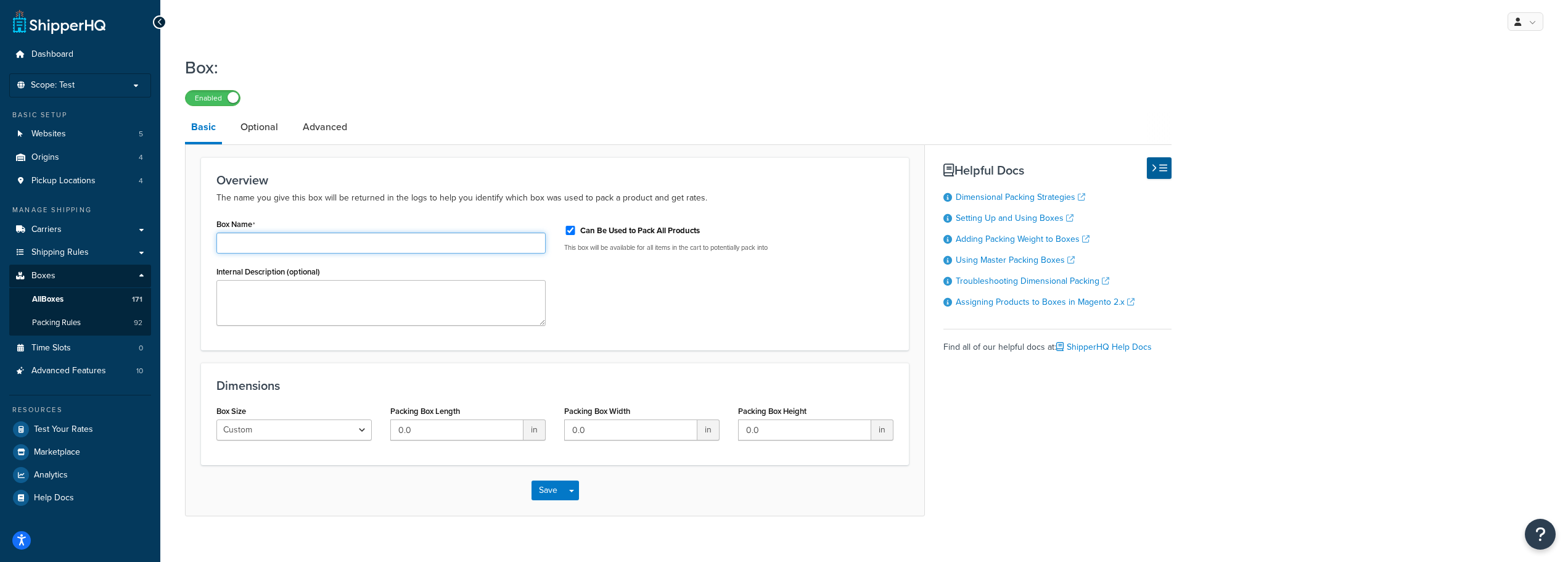
click at [349, 238] on input "Box Name" at bounding box center [381, 244] width 330 height 21
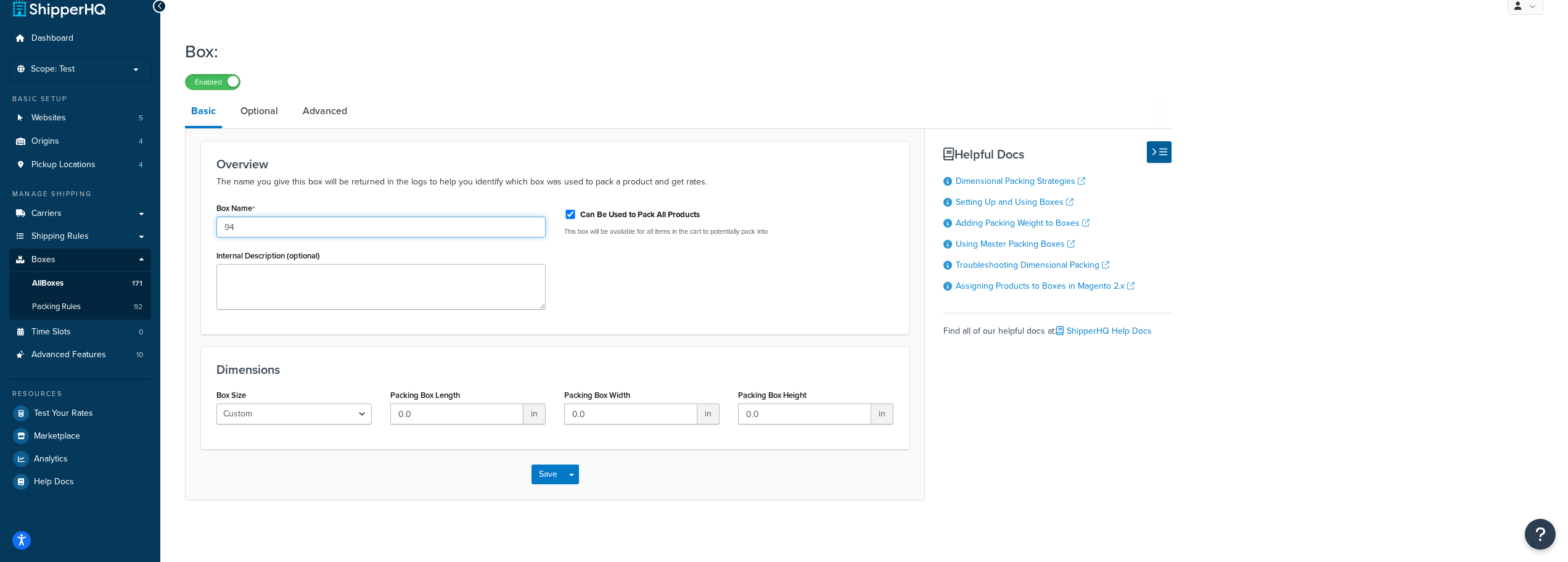
click at [319, 232] on input "94" at bounding box center [381, 227] width 330 height 21
type input "94x6x3"
click at [255, 276] on textarea "Internal Description (optional)" at bounding box center [381, 287] width 330 height 46
type textarea "Sickle Box"
click at [428, 421] on input "0.0" at bounding box center [457, 414] width 133 height 21
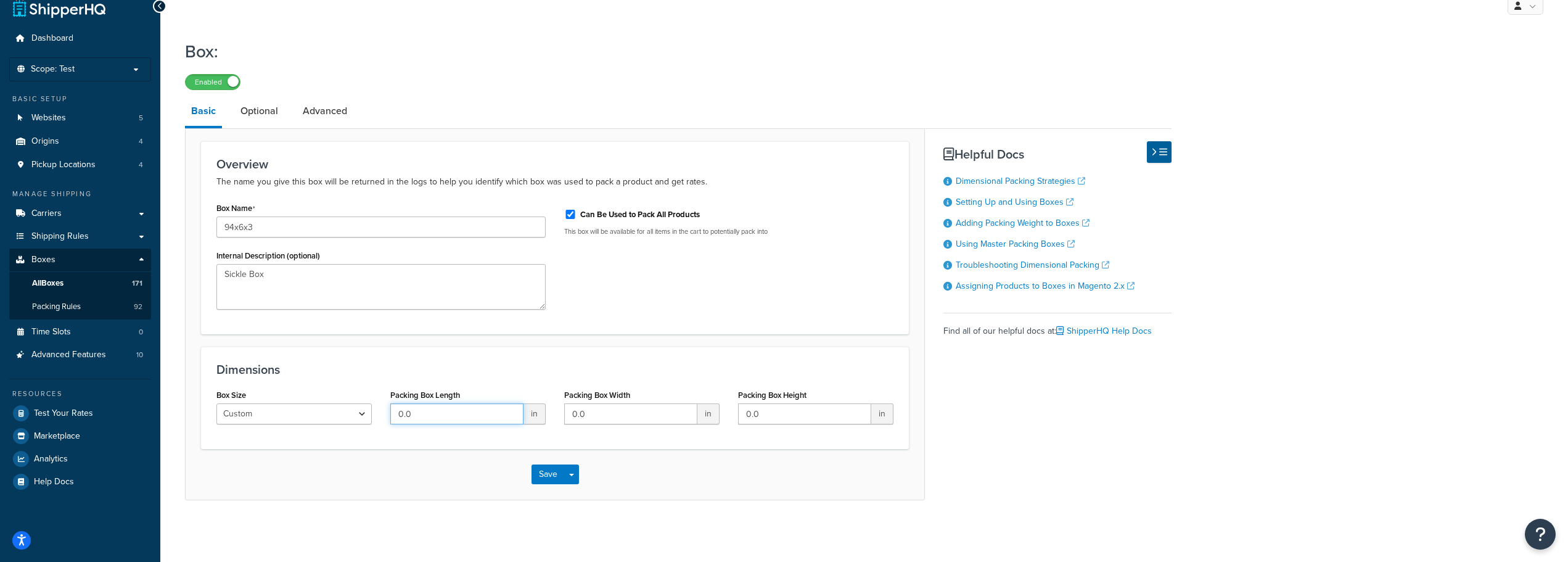
click at [428, 421] on input "0.0" at bounding box center [457, 414] width 133 height 21
type input "94"
type input "6"
type input "3"
click at [585, 412] on input "6" at bounding box center [631, 414] width 133 height 21
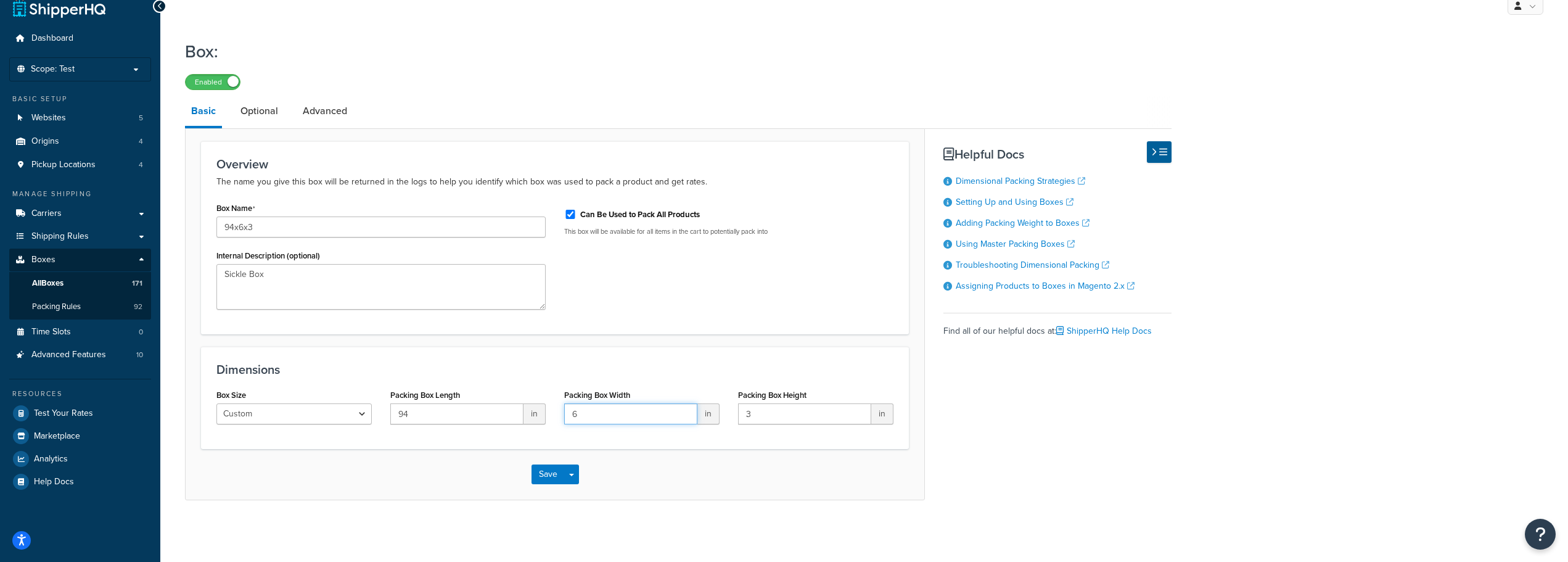
click at [585, 412] on input "6" at bounding box center [631, 414] width 133 height 21
type input "3"
type input "6"
click at [550, 467] on button "Save" at bounding box center [548, 474] width 33 height 20
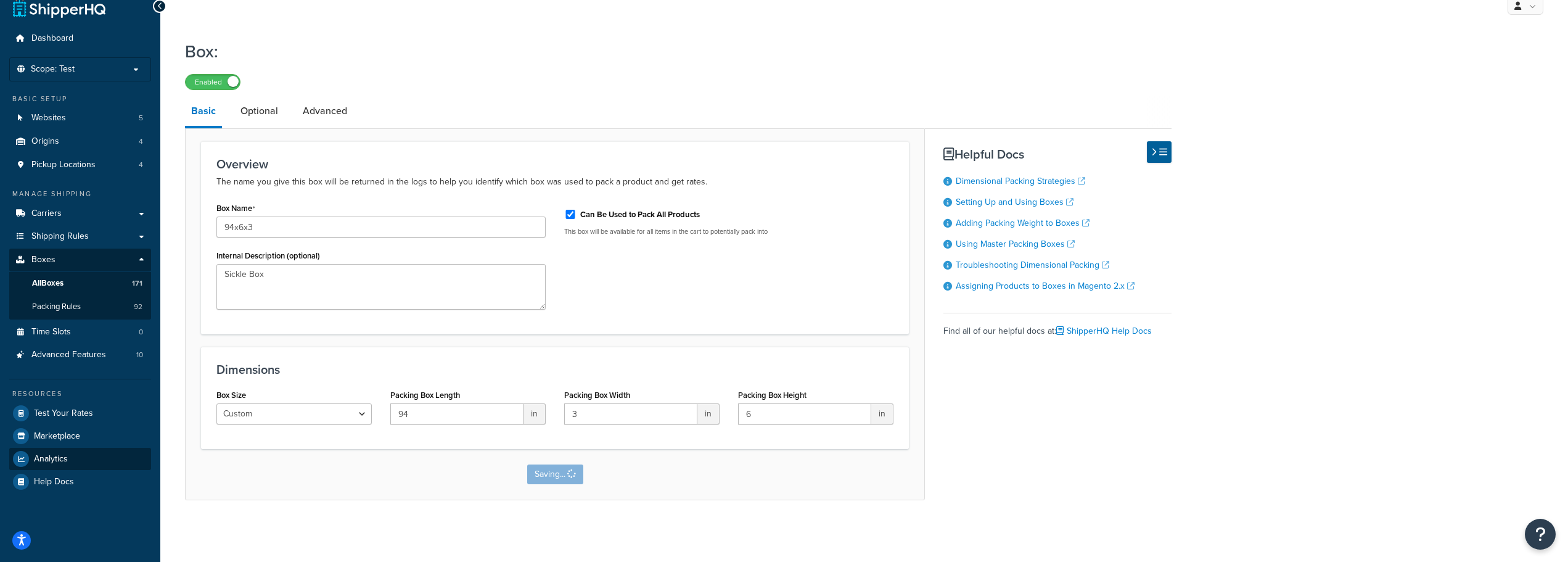
scroll to position [0, 0]
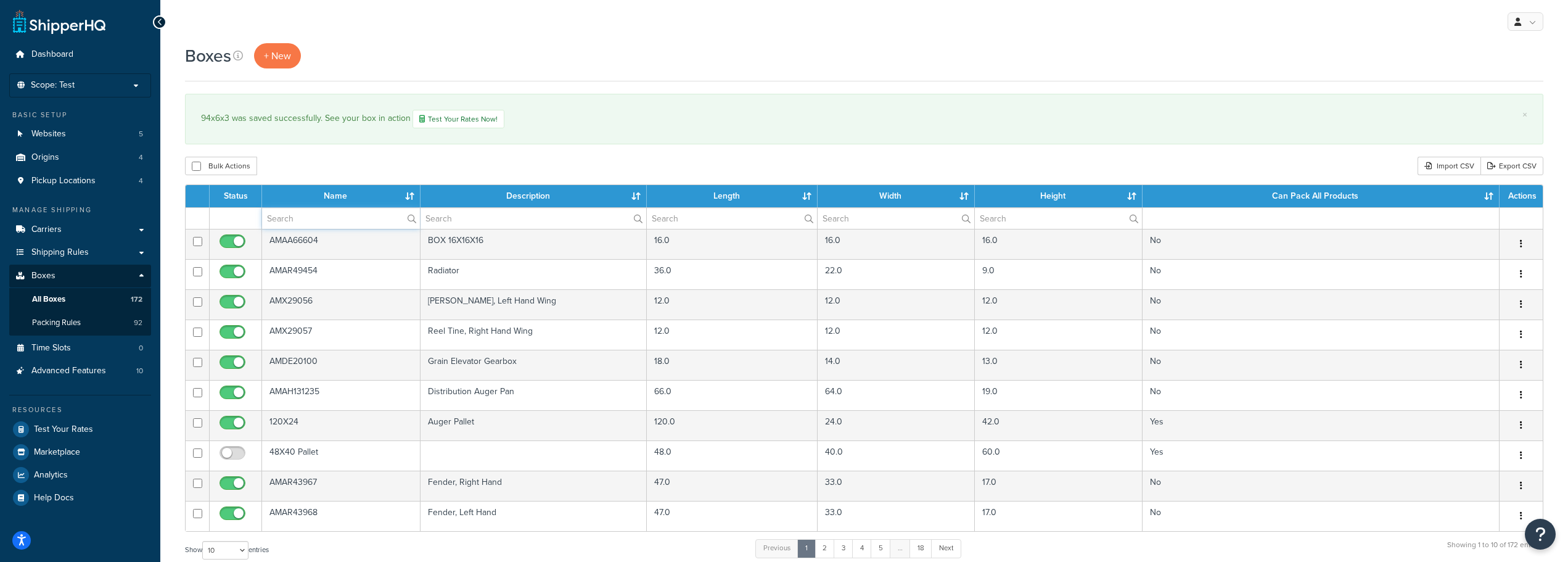
drag, startPoint x: 280, startPoint y: 220, endPoint x: 285, endPoint y: 214, distance: 7.8
click at [280, 220] on input "text" at bounding box center [341, 218] width 158 height 21
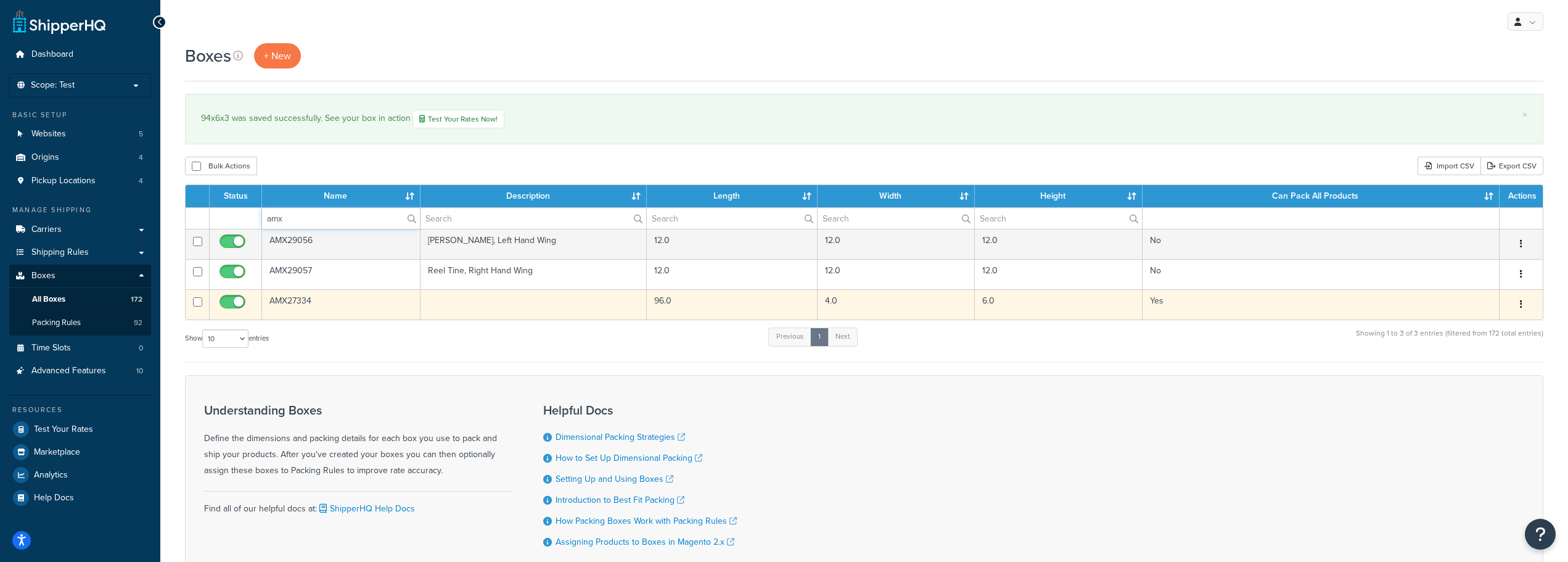
type input "amx"
click at [296, 307] on td "AMX27334" at bounding box center [341, 305] width 158 height 31
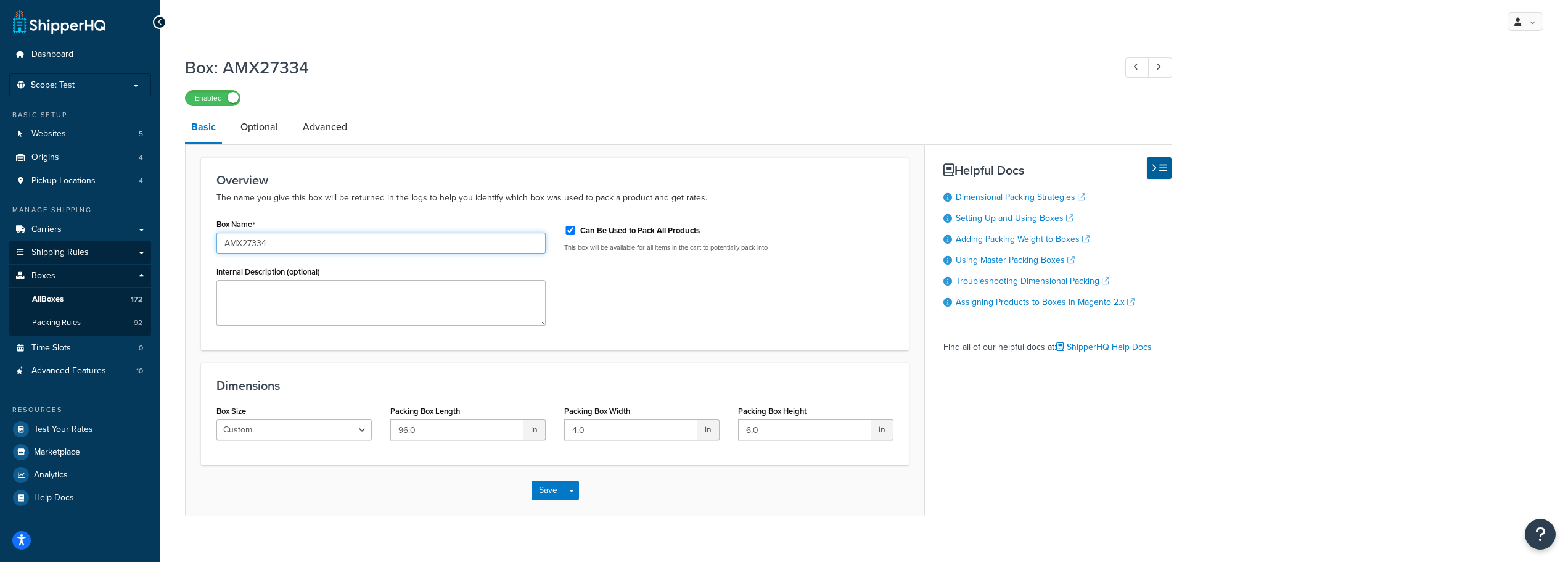
drag, startPoint x: 300, startPoint y: 247, endPoint x: 148, endPoint y: 251, distance: 152.1
click at [148, 251] on div "Dashboard Scope: Test Basic Setup Websites 5 Origins 4 Pickup Locations 4 Manag…" at bounding box center [784, 289] width 1568 height 579
type input "96x6x6"
click at [290, 291] on textarea "Internal Description (optional)" at bounding box center [381, 303] width 330 height 46
type textarea "Sickle Box"
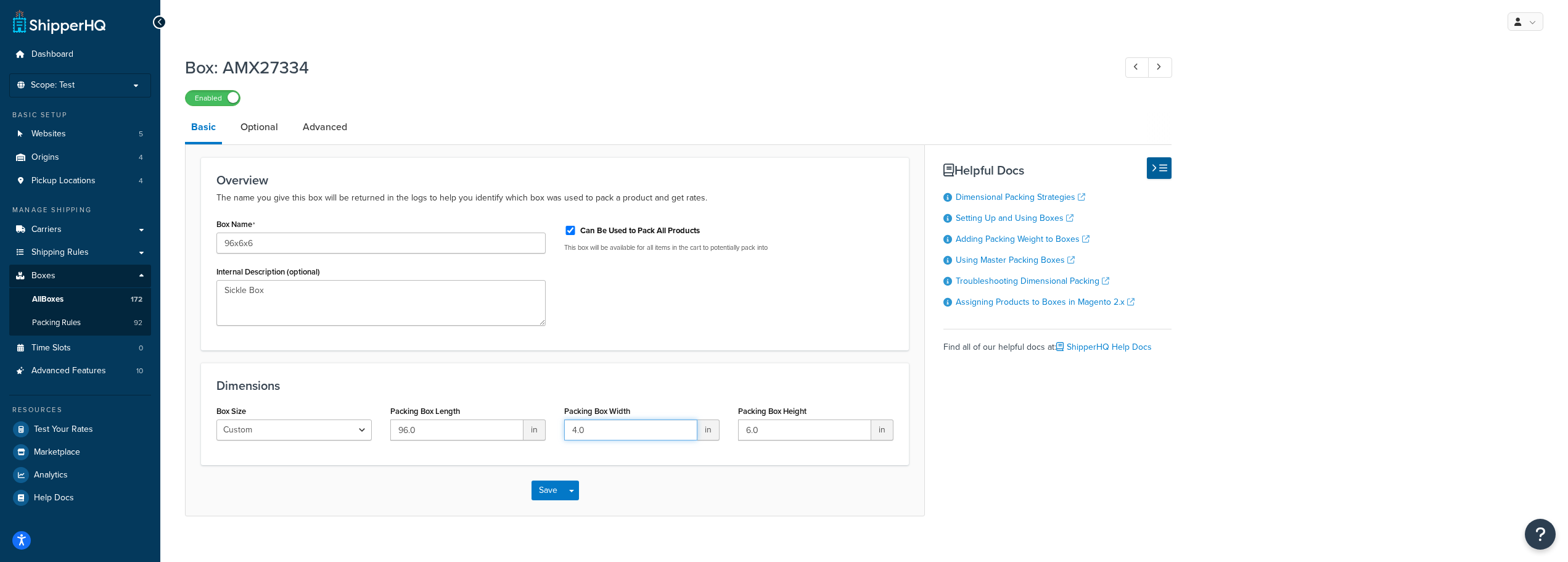
click at [650, 429] on input "4.0" at bounding box center [631, 430] width 133 height 21
type input "6"
click at [551, 486] on button "Save" at bounding box center [548, 491] width 33 height 20
